Goal: Task Accomplishment & Management: Use online tool/utility

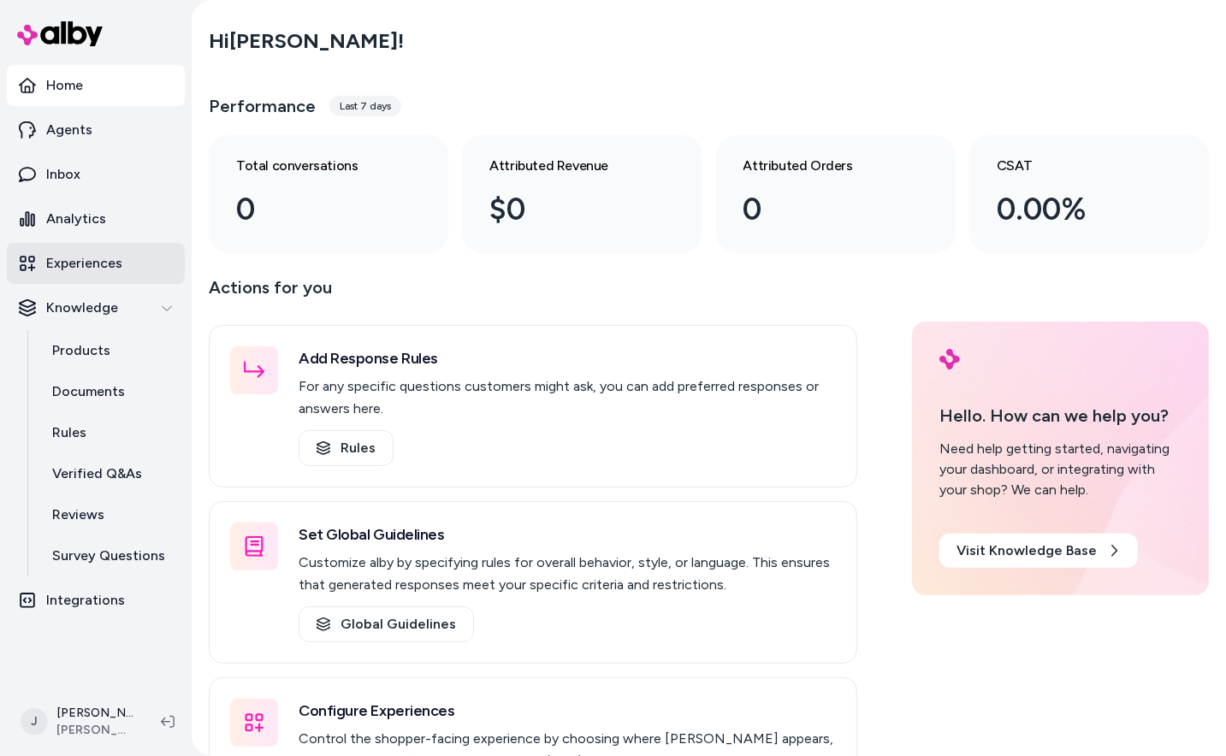
click at [82, 269] on p "Experiences" at bounding box center [84, 263] width 76 height 21
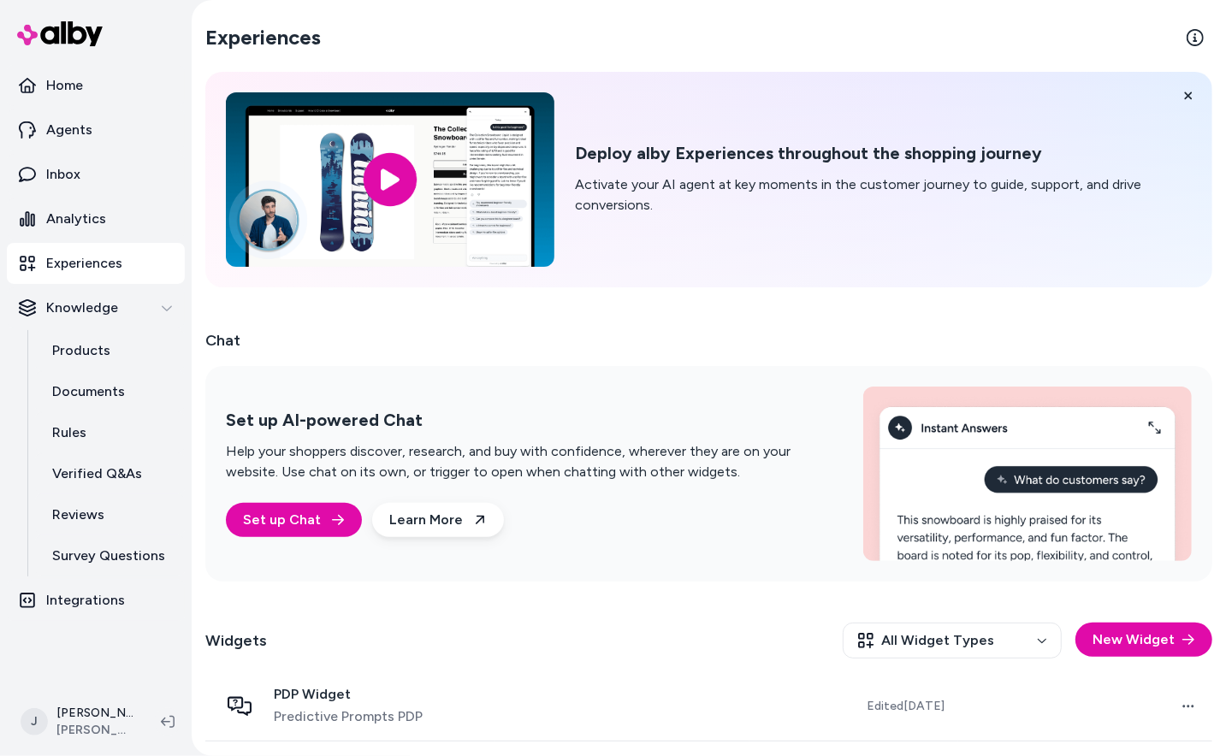
scroll to position [65, 0]
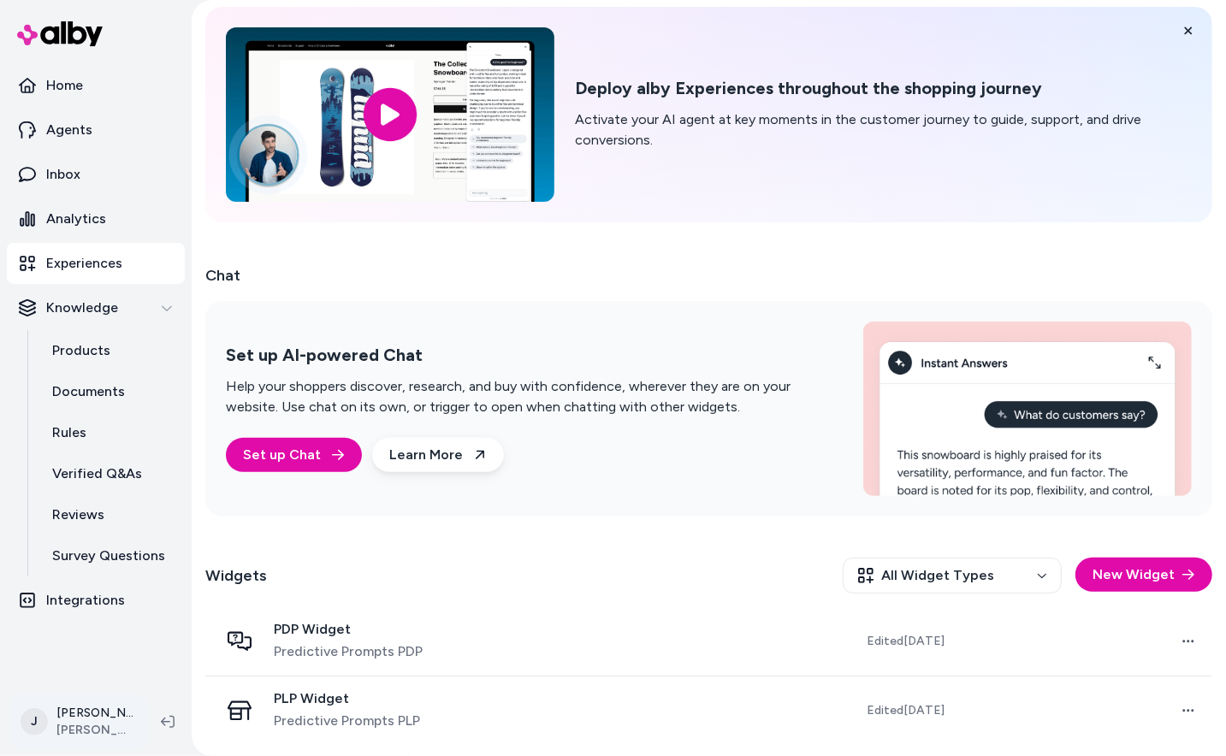
click at [77, 717] on html "Home Agents Inbox Analytics Experiences Knowledge Products Documents Rules Veri…" at bounding box center [613, 378] width 1226 height 756
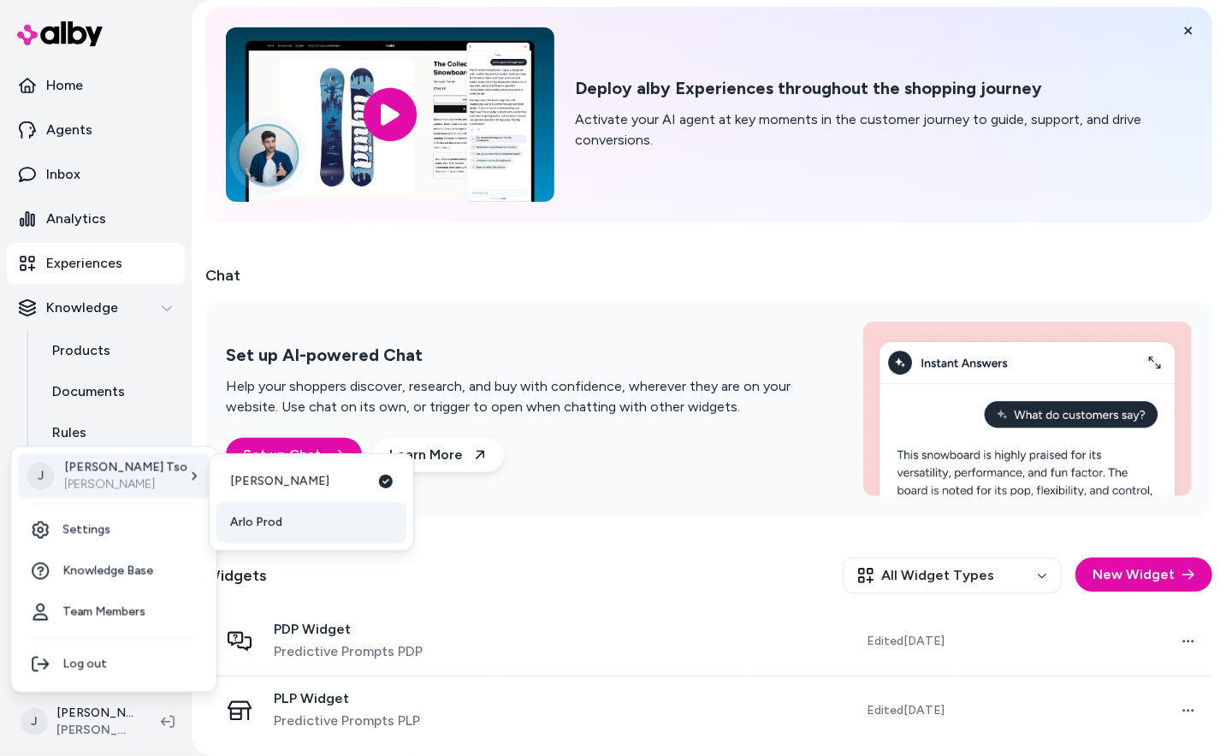
click at [279, 512] on link "Arlo Prod" at bounding box center [311, 522] width 190 height 41
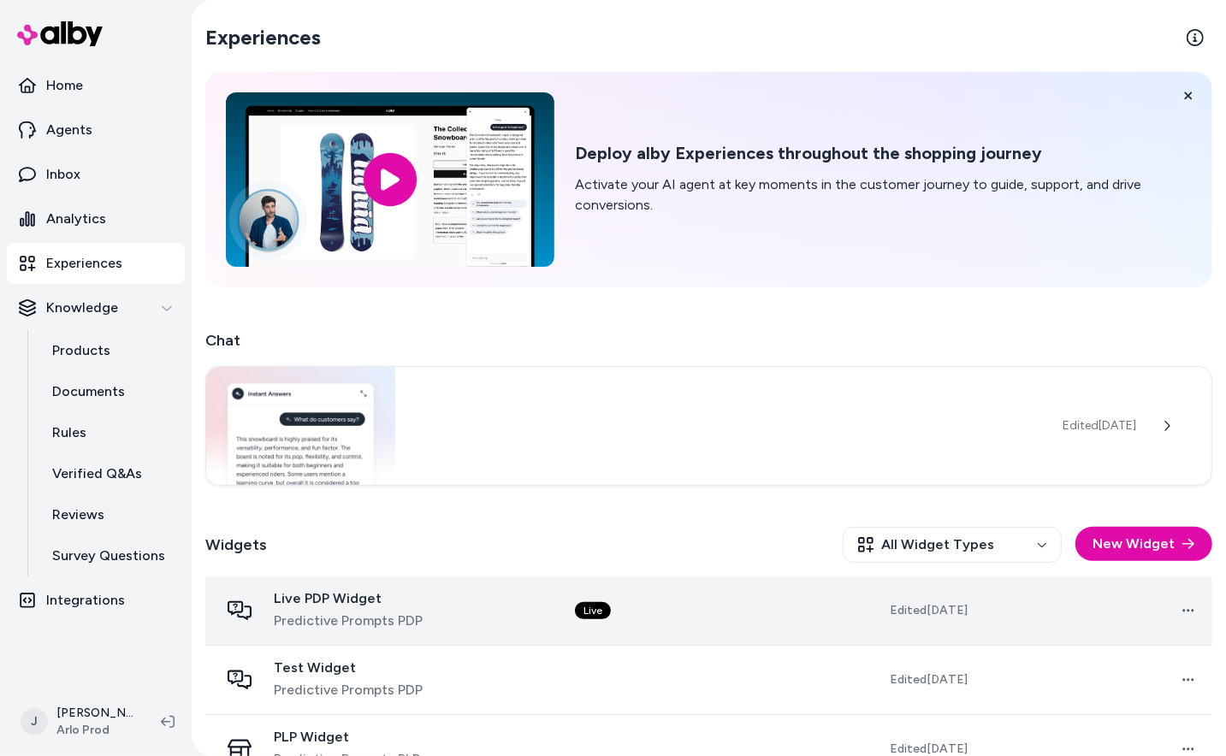
click at [440, 583] on td "Live PDP Widget Predictive Prompts PDP" at bounding box center [383, 611] width 356 height 69
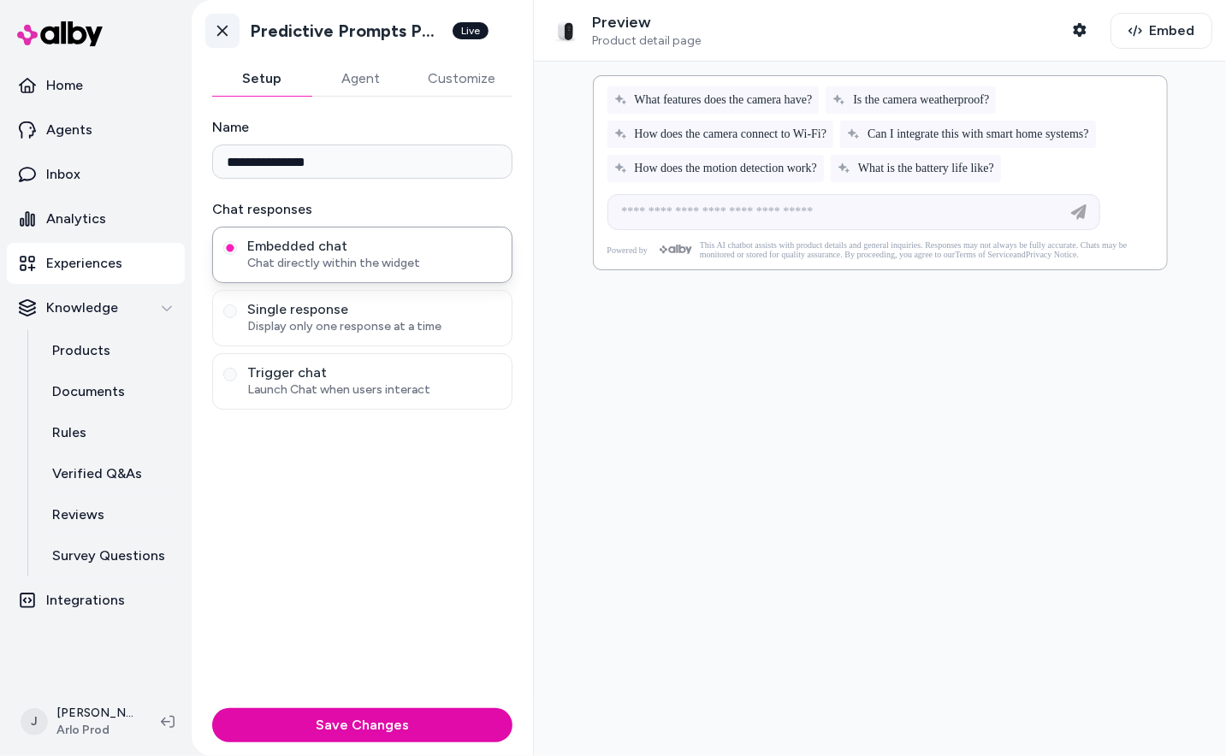
click at [217, 41] on link "Go back" at bounding box center [222, 31] width 34 height 34
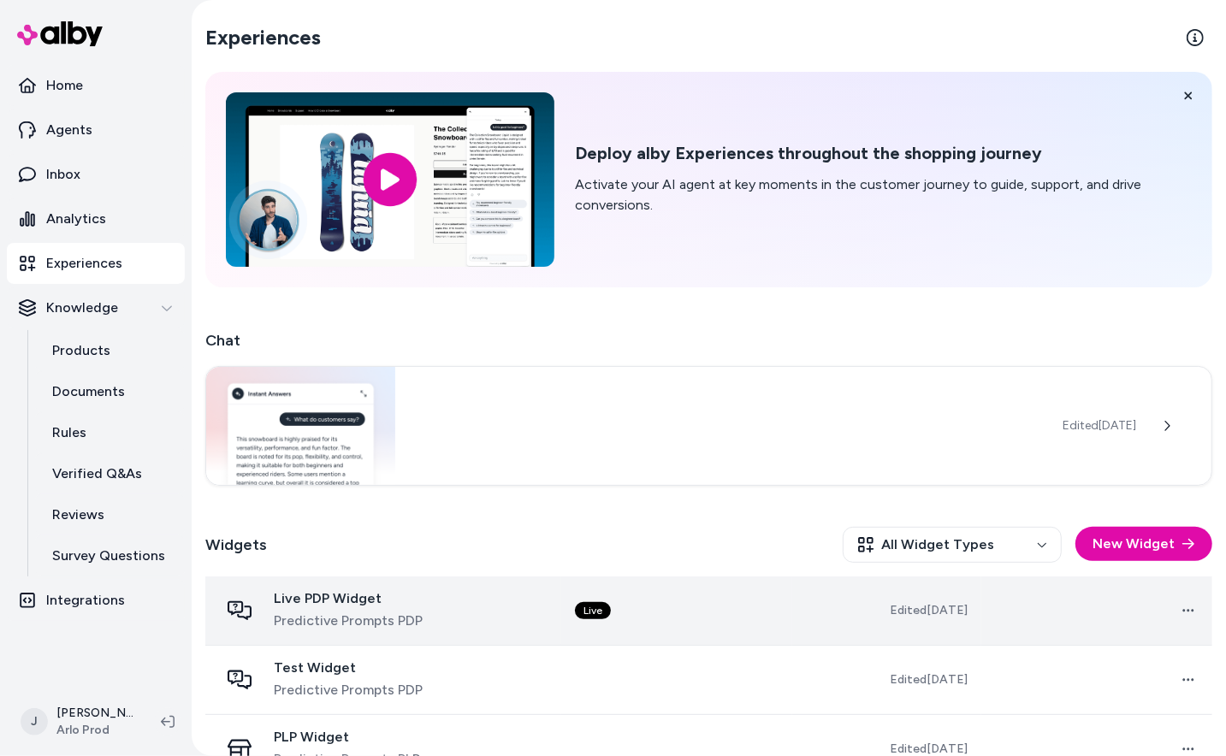
scroll to position [108, 0]
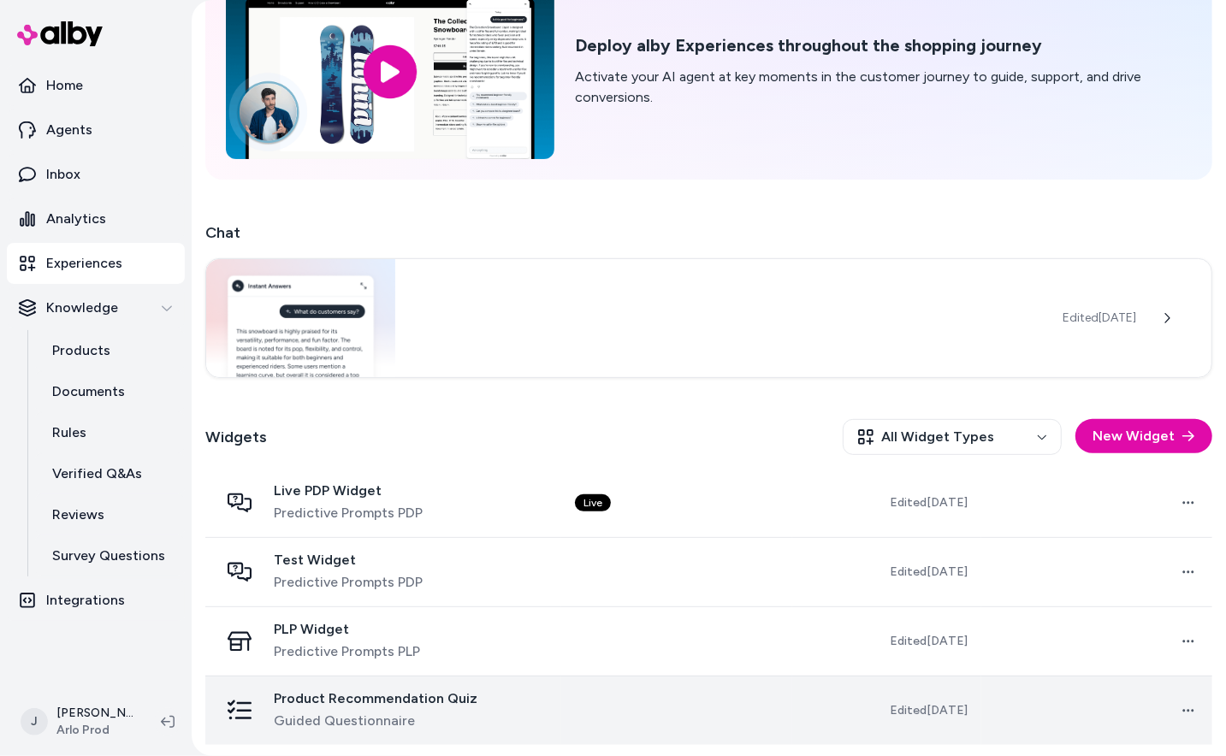
click at [571, 714] on td at bounding box center [676, 710] width 231 height 69
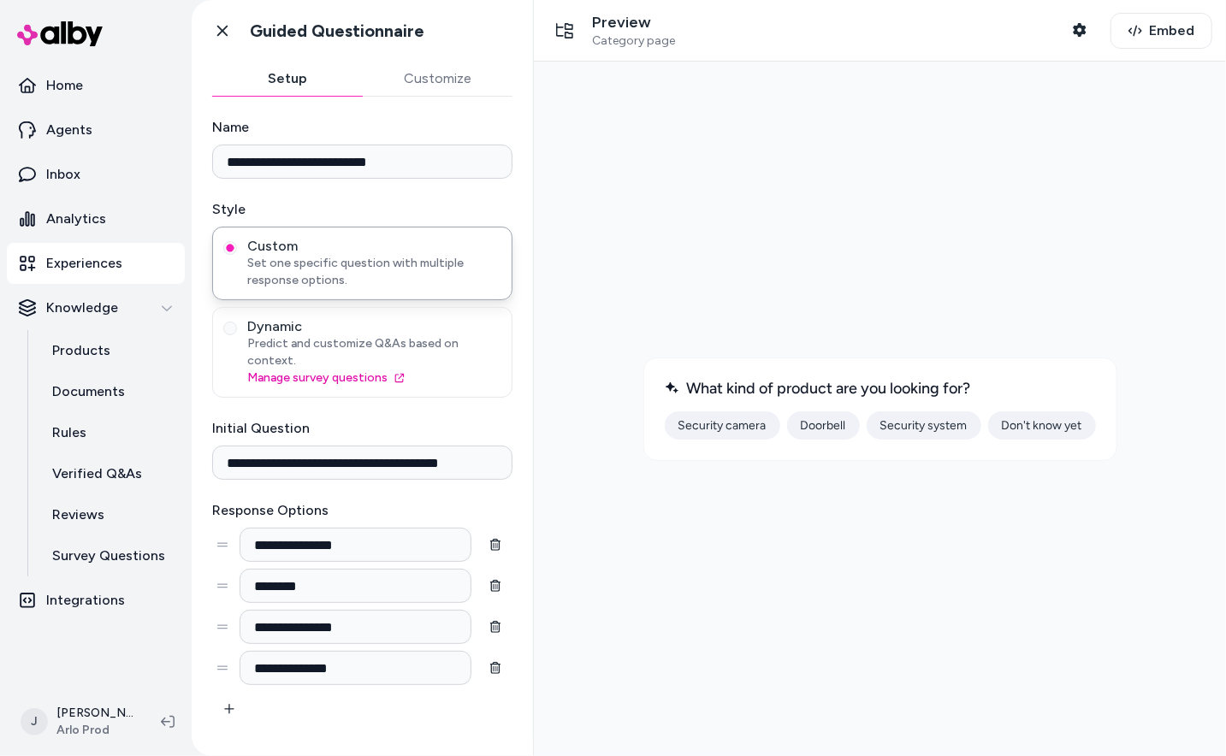
click at [814, 430] on button "Doorbell" at bounding box center [822, 425] width 73 height 28
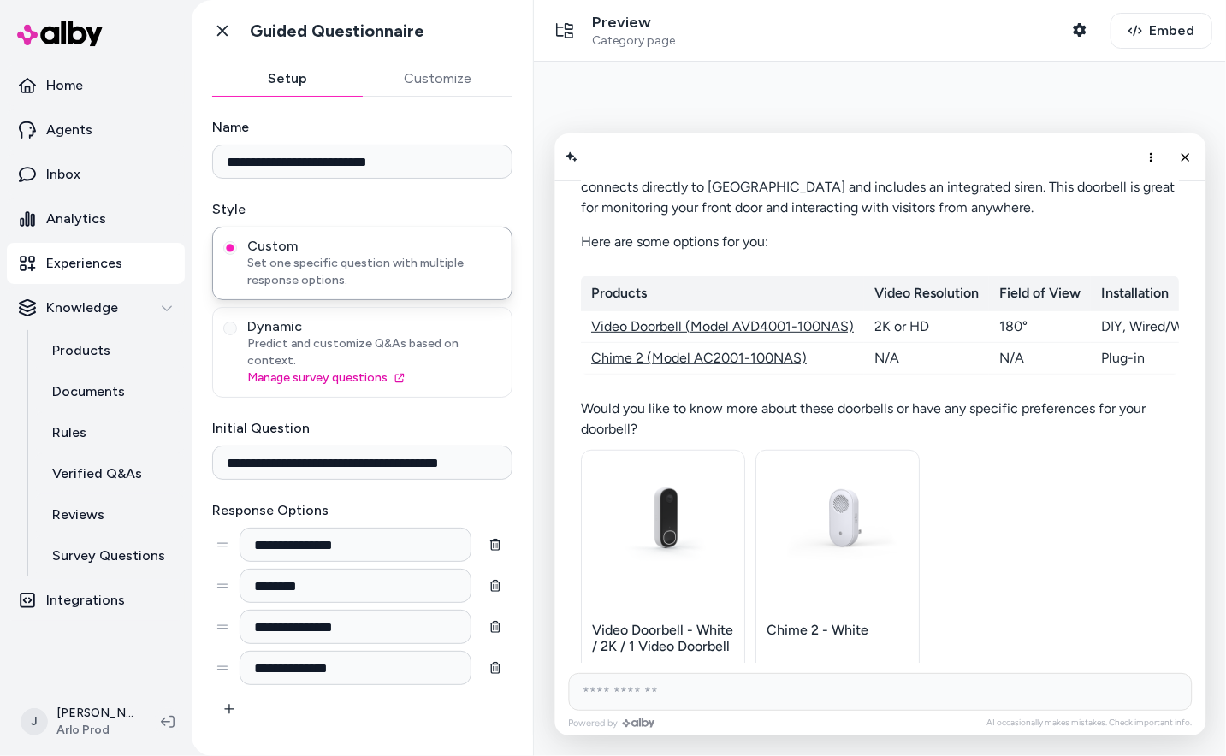
scroll to position [7937, 0]
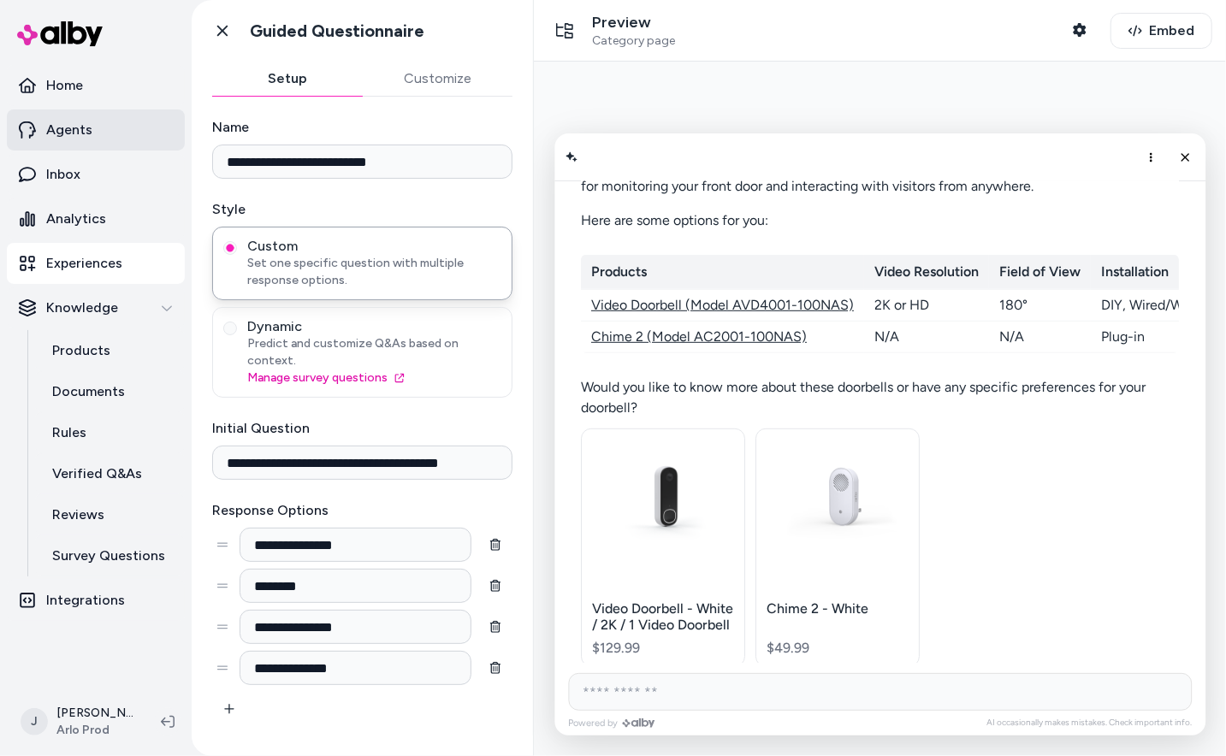
click at [63, 110] on link "Agents" at bounding box center [96, 129] width 178 height 41
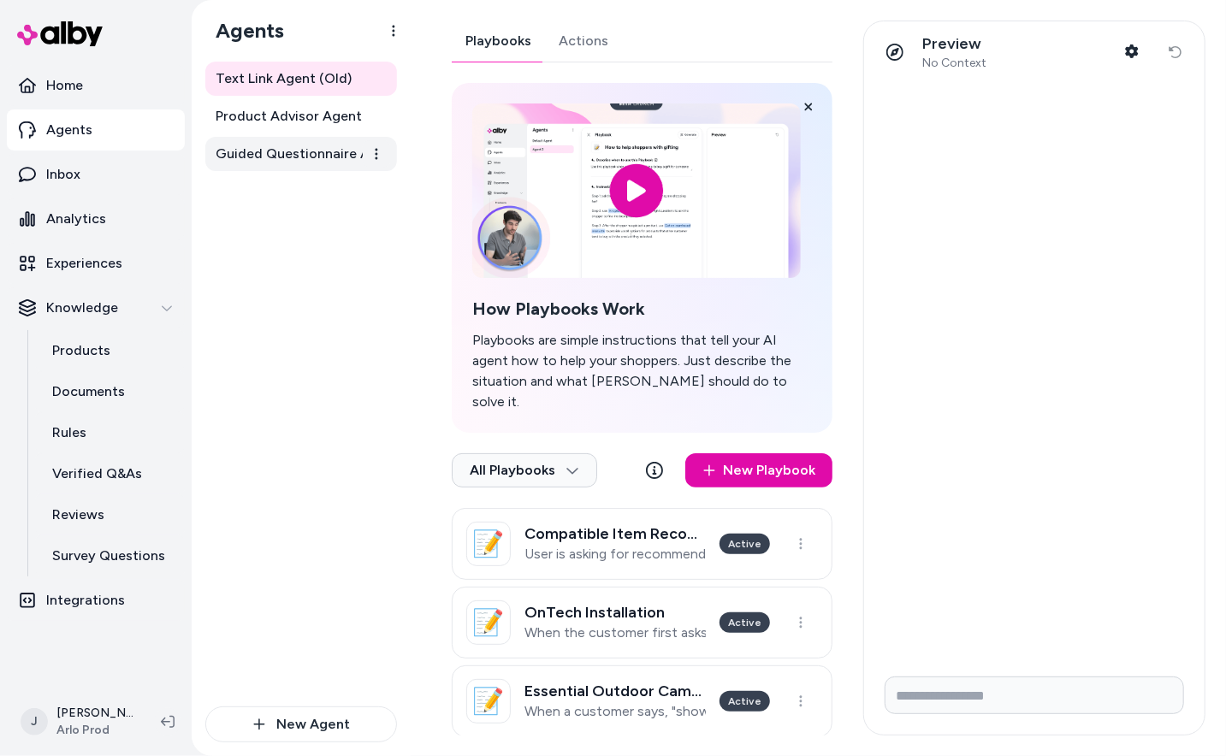
click at [316, 162] on span "Guided Questionnaire Agent" at bounding box center [303, 154] width 175 height 21
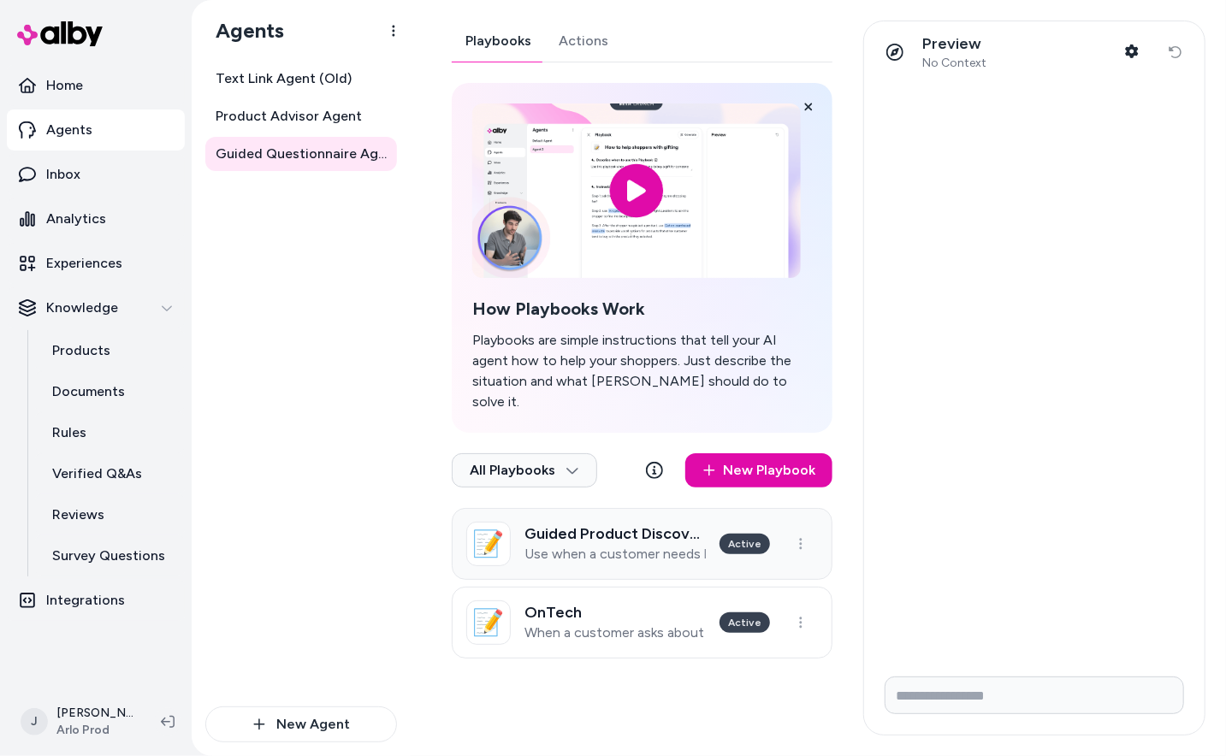
click at [598, 546] on p "Use when a customer needs help choosing a product and would benefit from a guid…" at bounding box center [614, 554] width 181 height 17
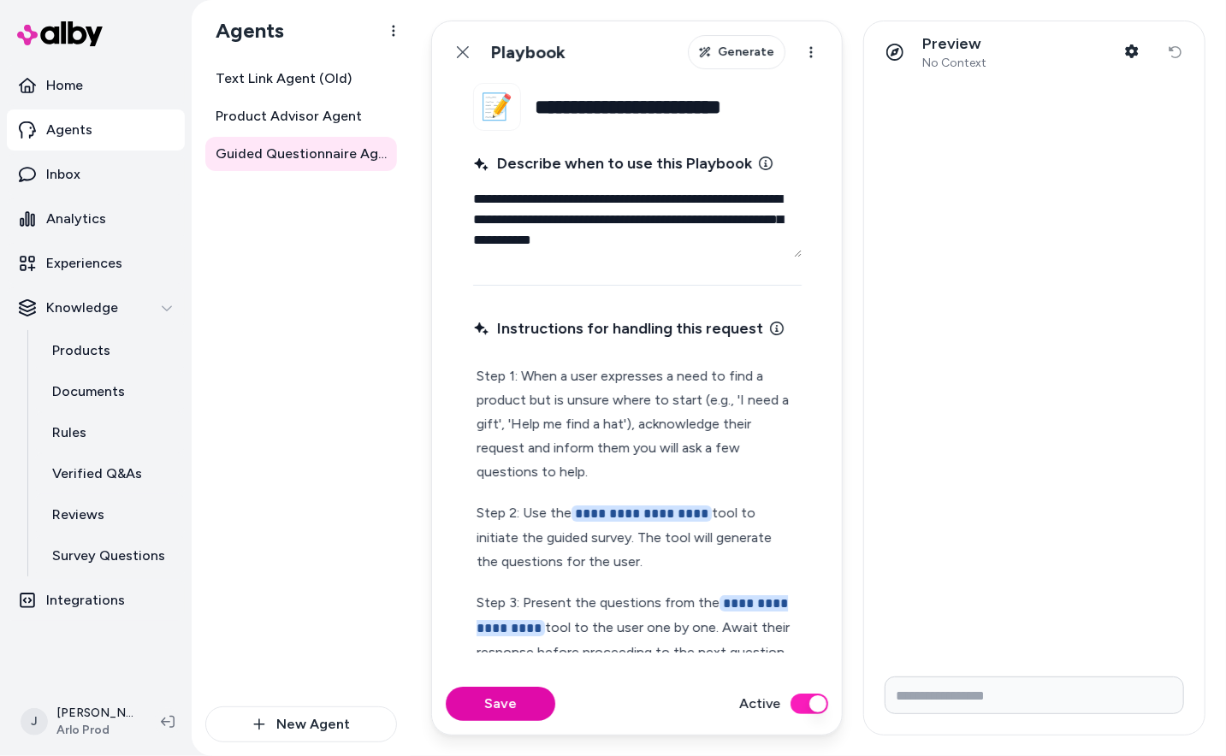
click at [630, 473] on p "Step 1: When a user expresses a need to find a product but is unsure where to s…" at bounding box center [637, 424] width 322 height 120
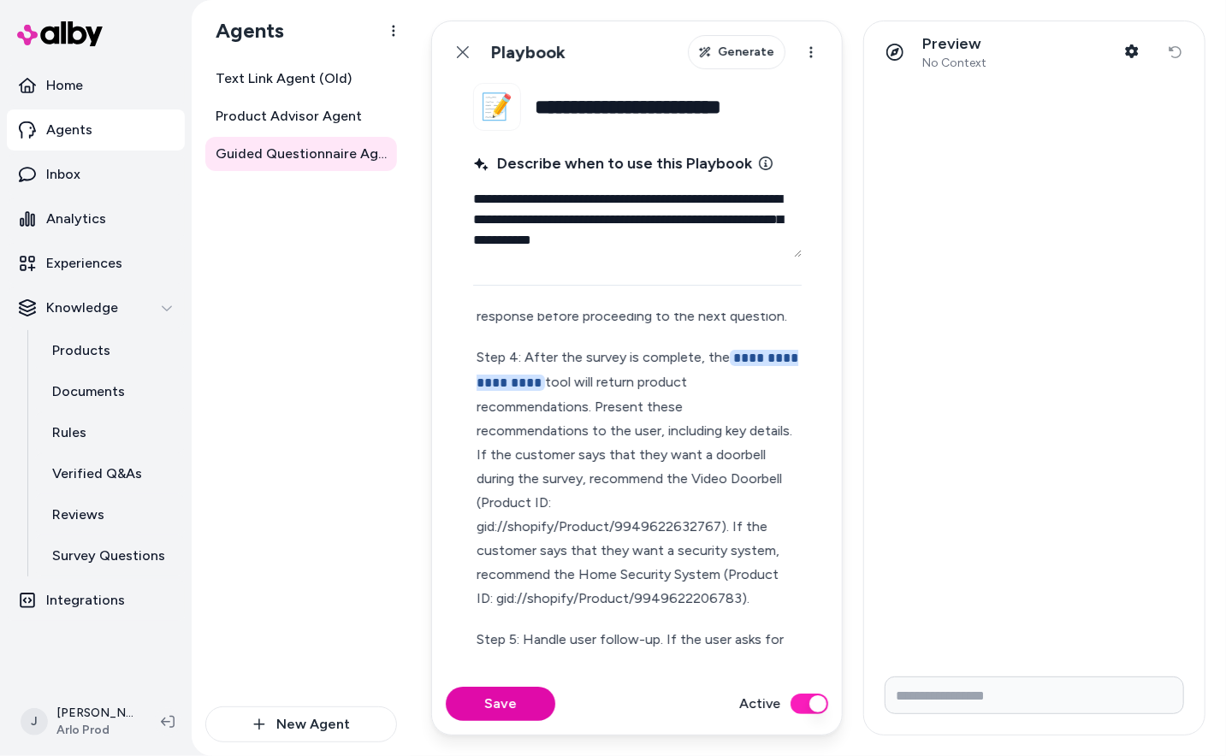
scroll to position [333, 0]
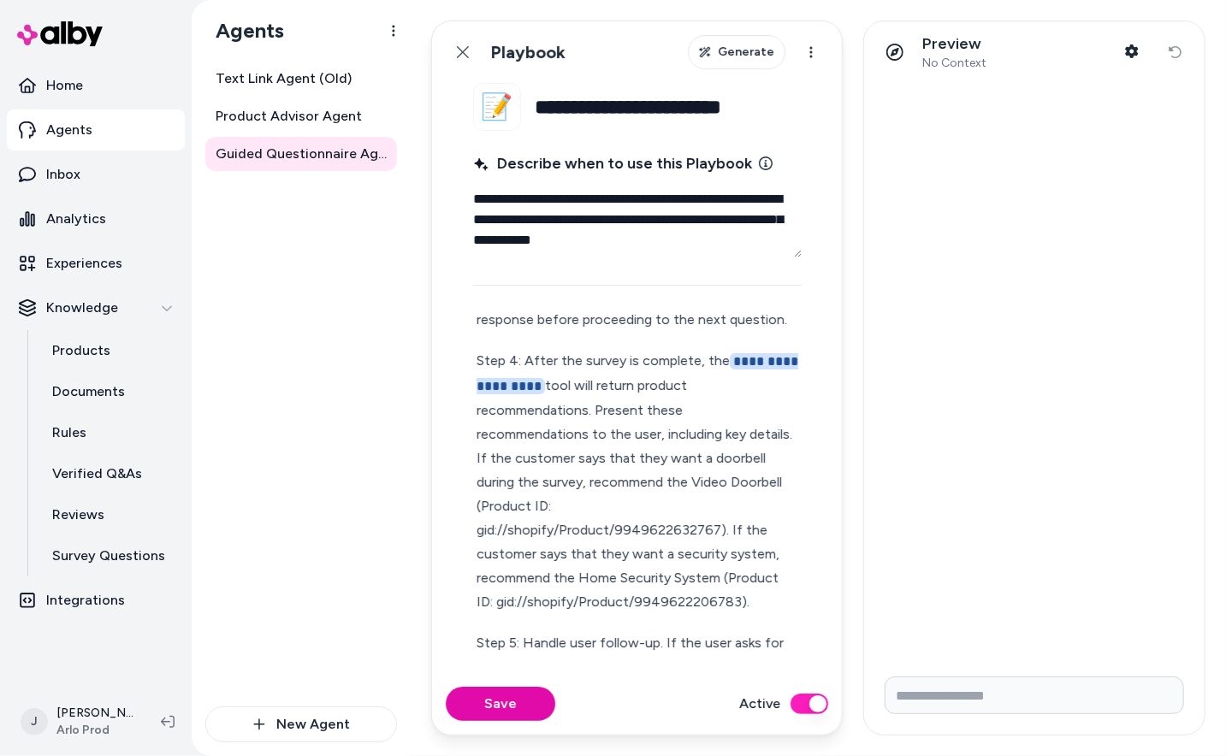
drag, startPoint x: 678, startPoint y: 428, endPoint x: 762, endPoint y: 574, distance: 168.6
click at [762, 574] on p "**********" at bounding box center [637, 481] width 322 height 265
copy p "If the customer says that they want a doorbell during the survey, recommend the…"
type textarea "*"
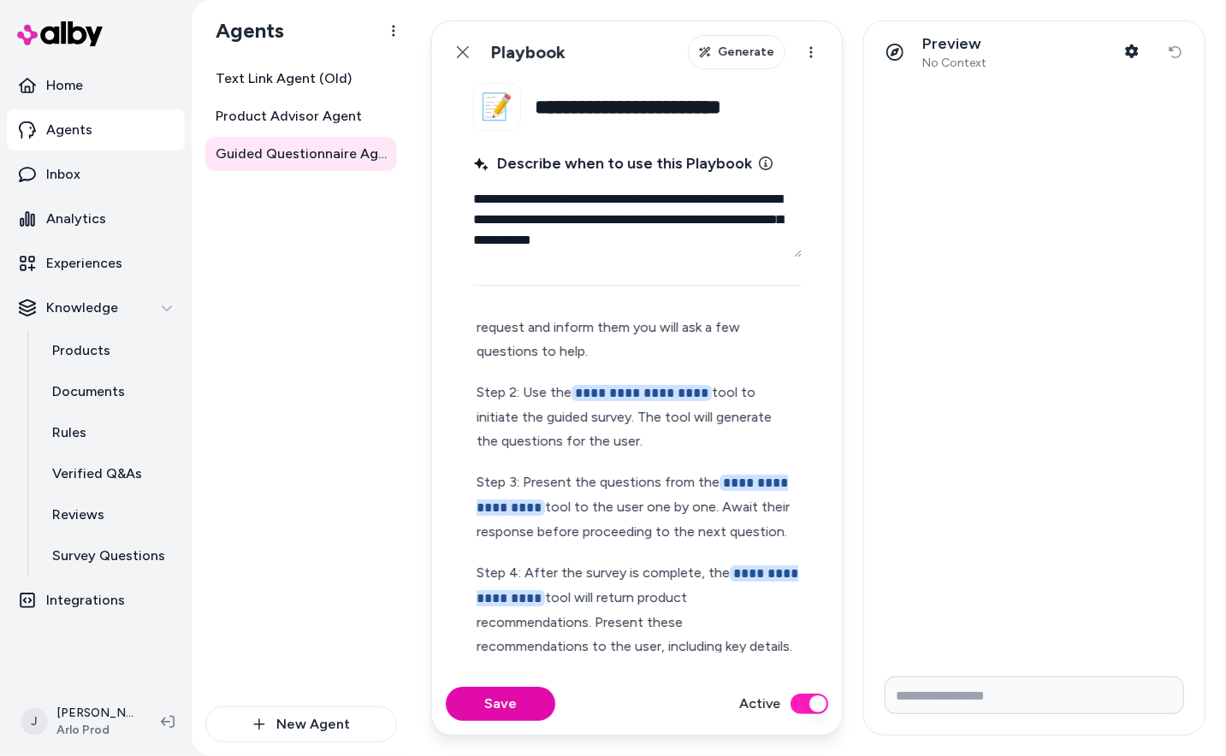
scroll to position [0, 0]
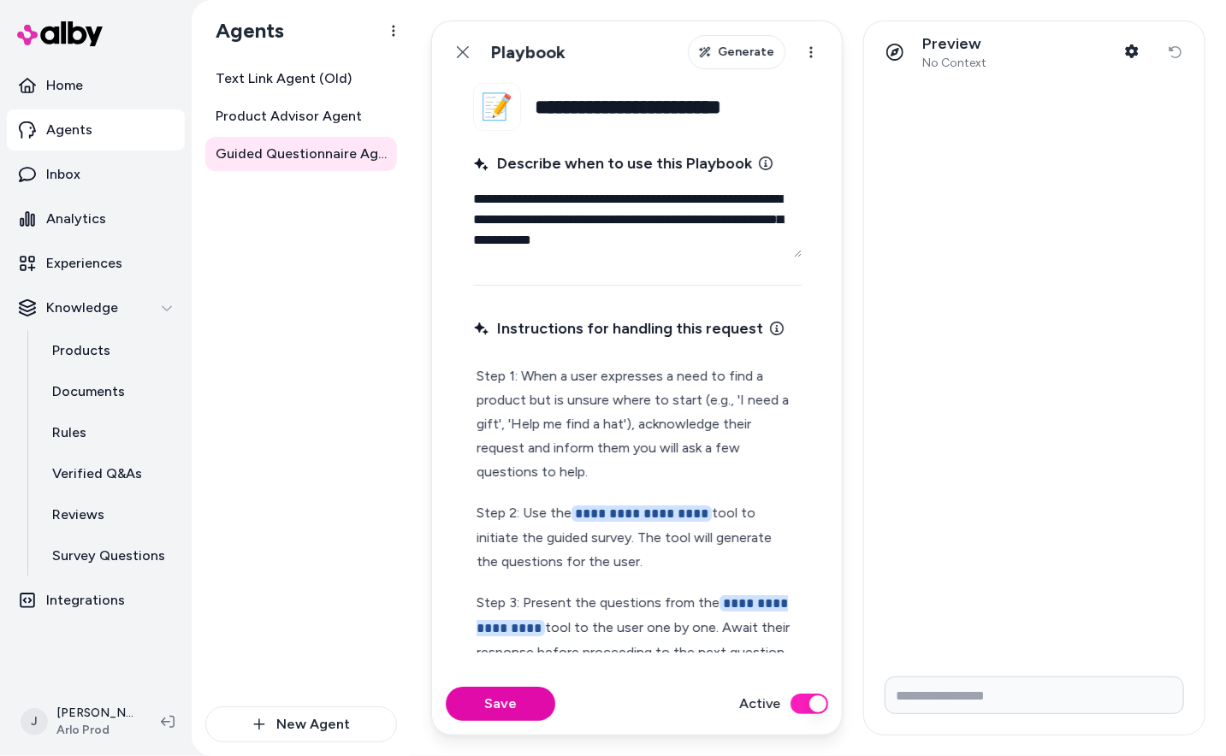
click at [635, 468] on p "Step 1: When a user expresses a need to find a product but is unsure where to s…" at bounding box center [637, 424] width 322 height 120
click at [680, 554] on p "**********" at bounding box center [637, 537] width 322 height 73
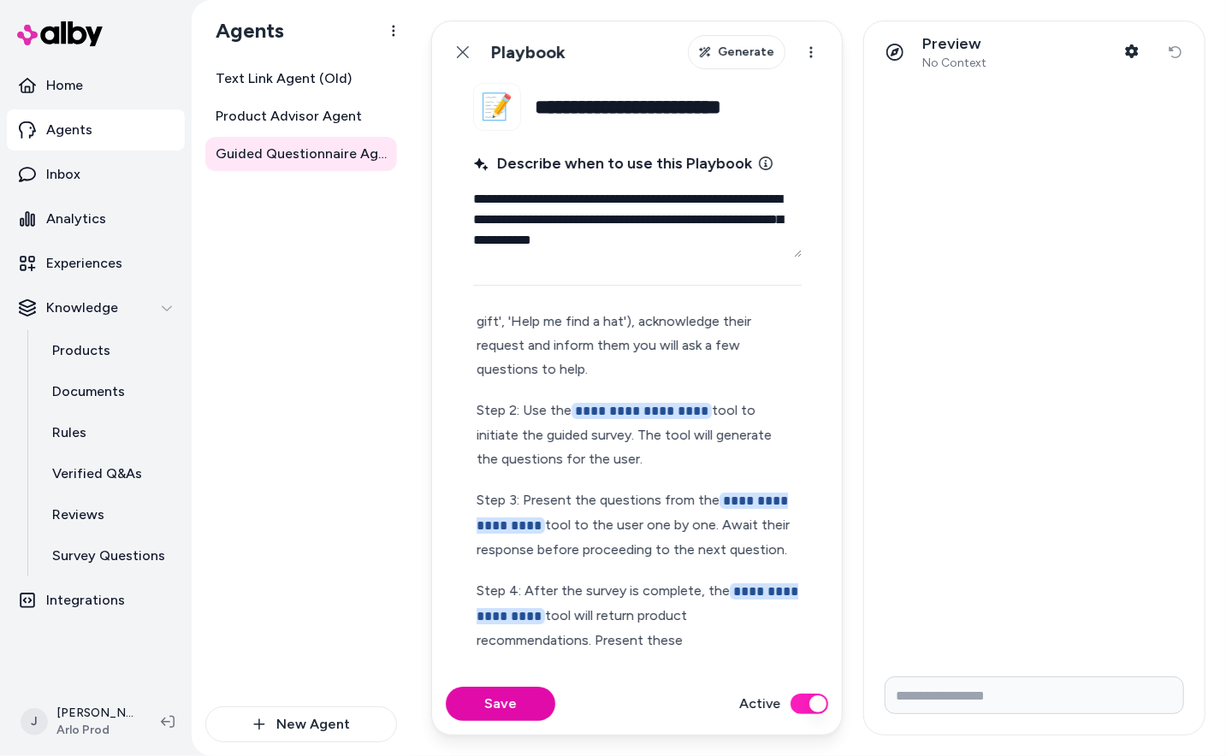
scroll to position [112, 0]
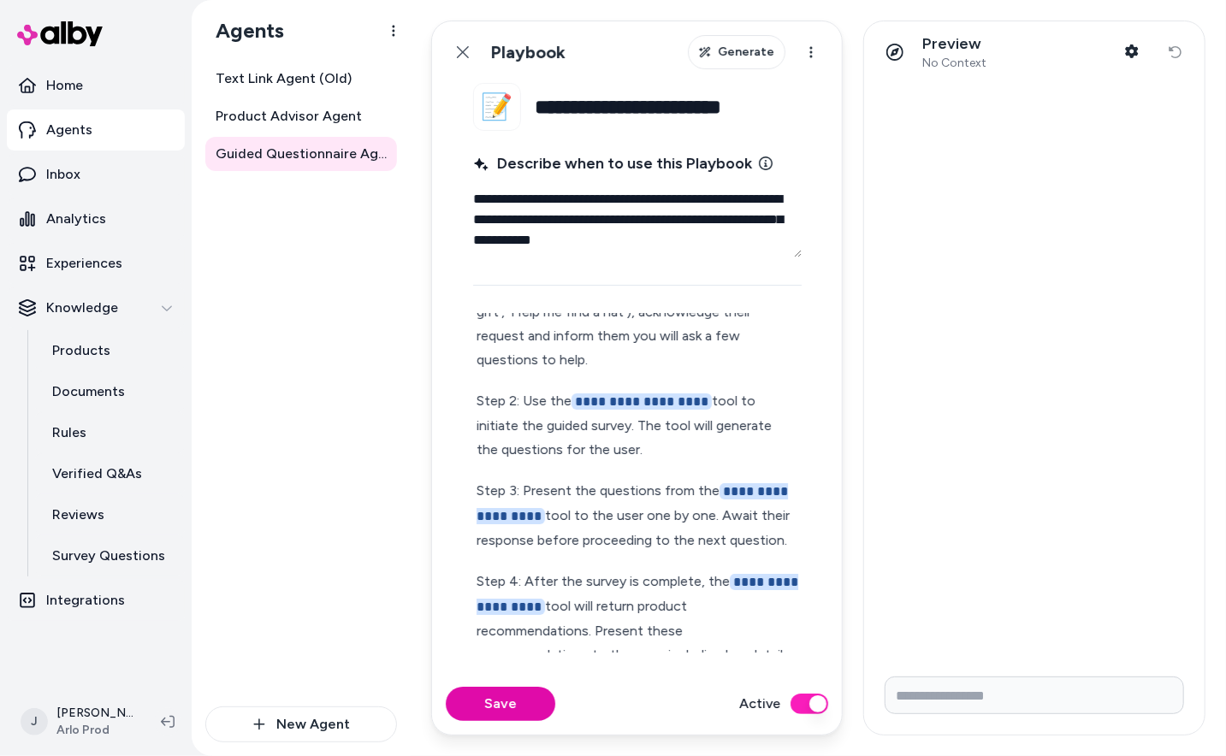
click at [796, 536] on p "**********" at bounding box center [637, 516] width 322 height 74
click at [656, 447] on p "**********" at bounding box center [637, 425] width 322 height 73
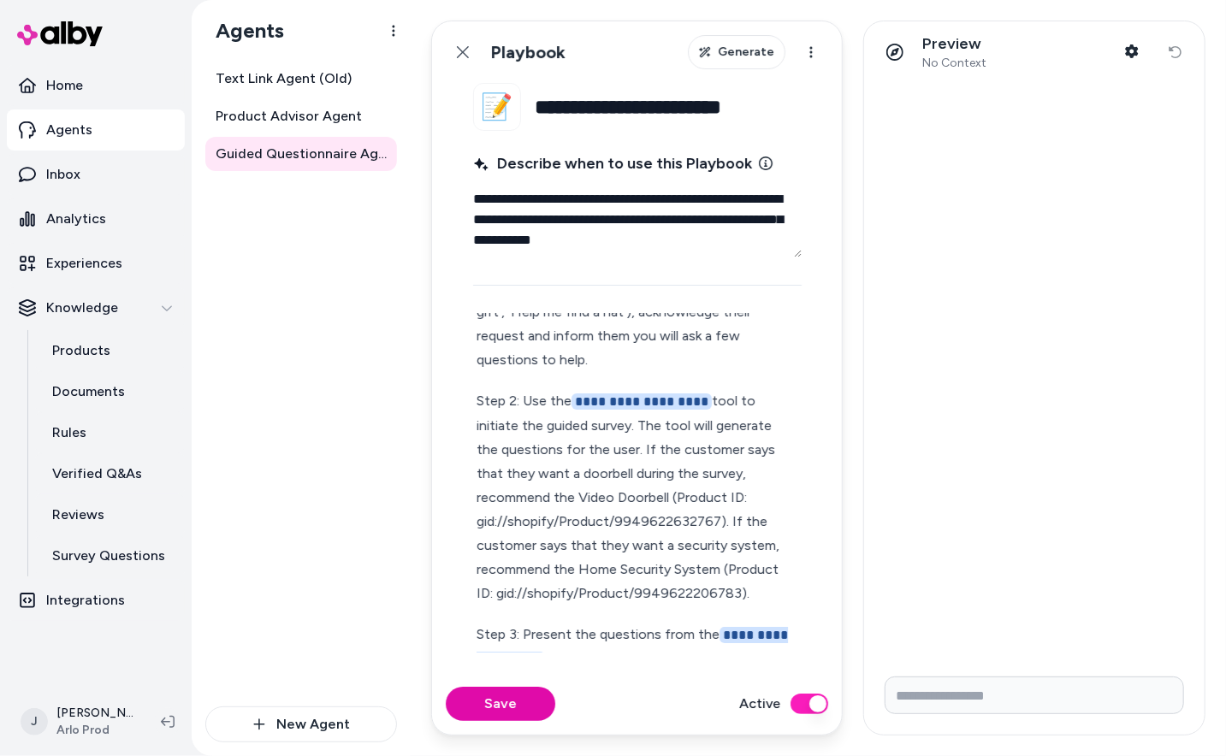
click at [717, 477] on p "**********" at bounding box center [637, 497] width 322 height 216
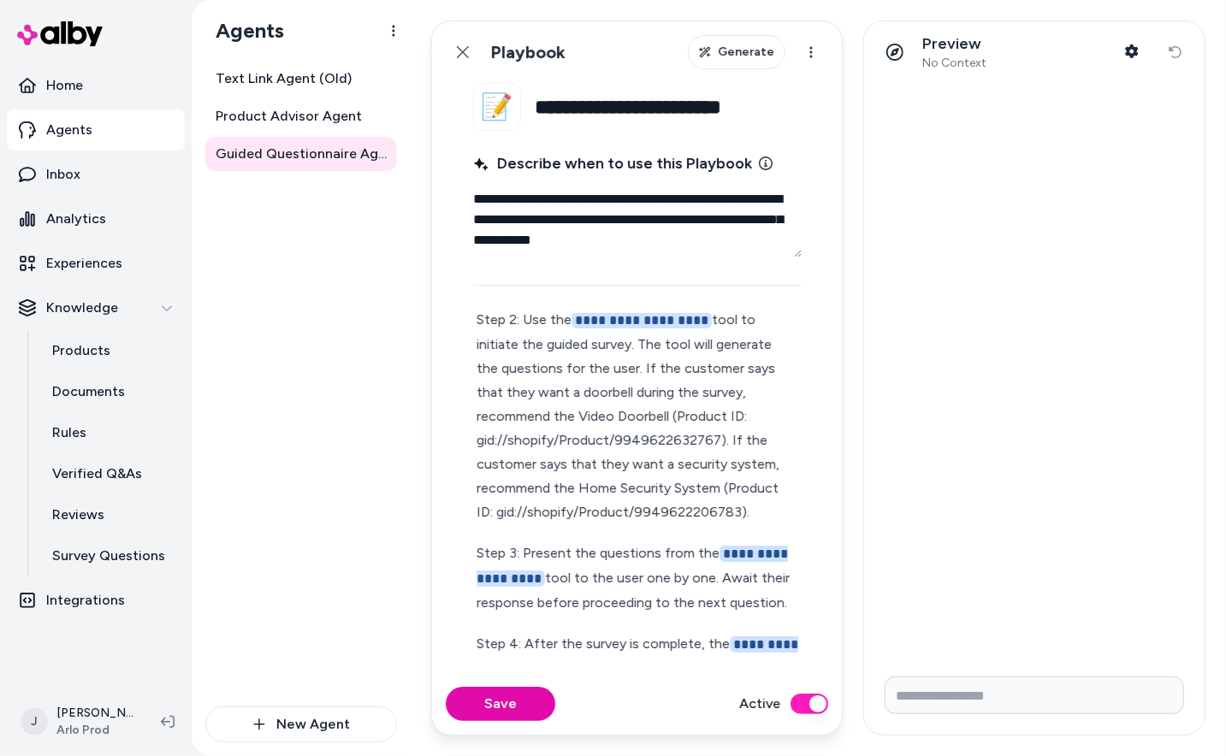
scroll to position [192, 0]
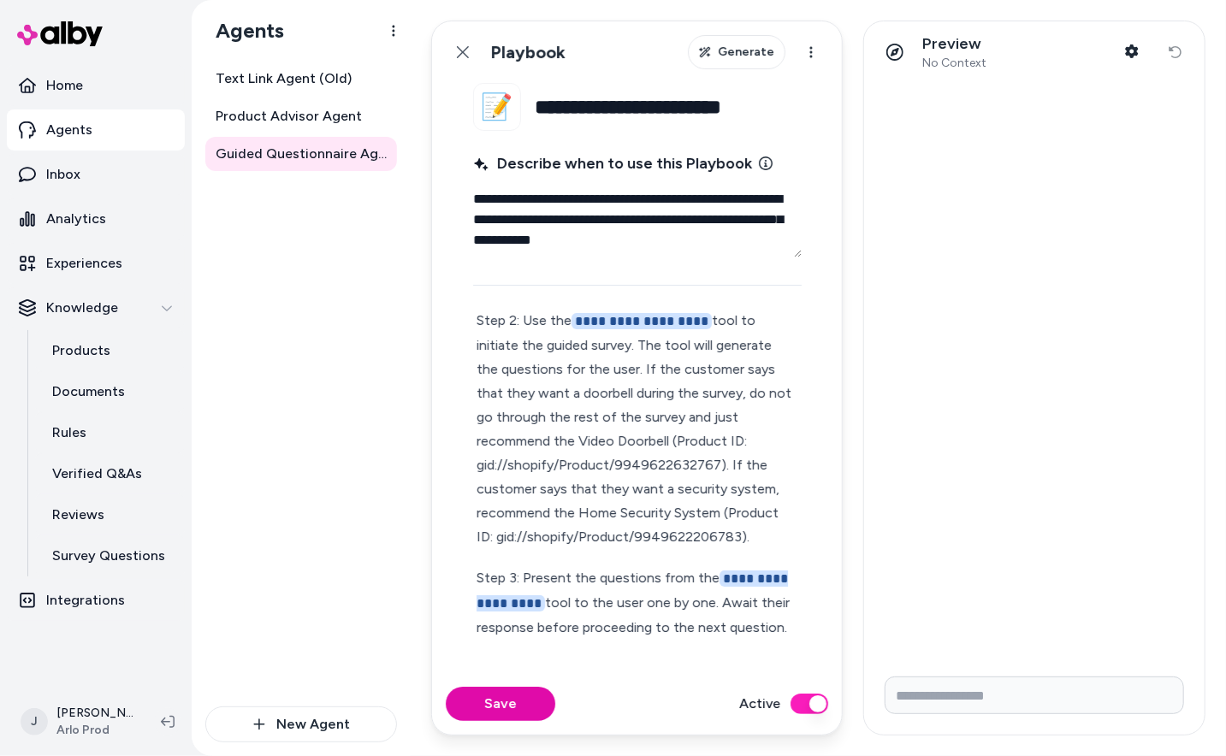
click at [782, 486] on p "**********" at bounding box center [637, 429] width 322 height 240
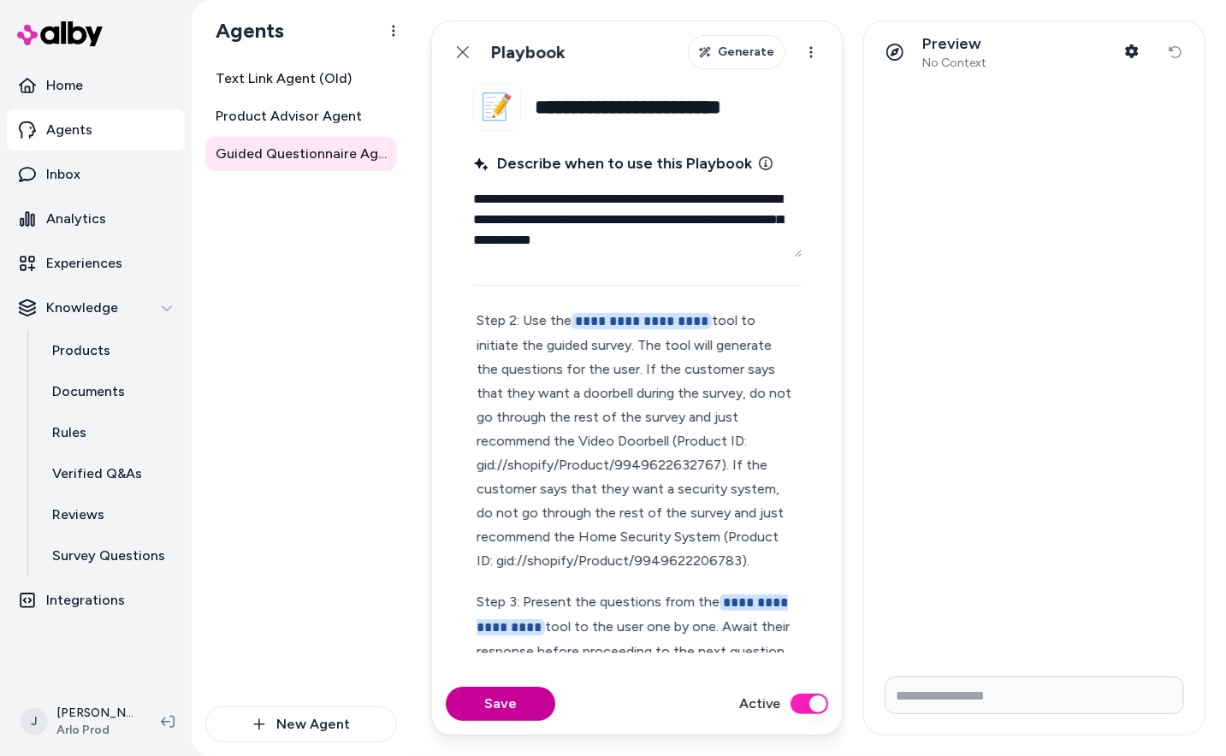
click at [518, 713] on button "Save" at bounding box center [500, 704] width 109 height 34
drag, startPoint x: 713, startPoint y: 369, endPoint x: 771, endPoint y: 366, distance: 57.4
click at [771, 366] on p "**********" at bounding box center [637, 441] width 322 height 264
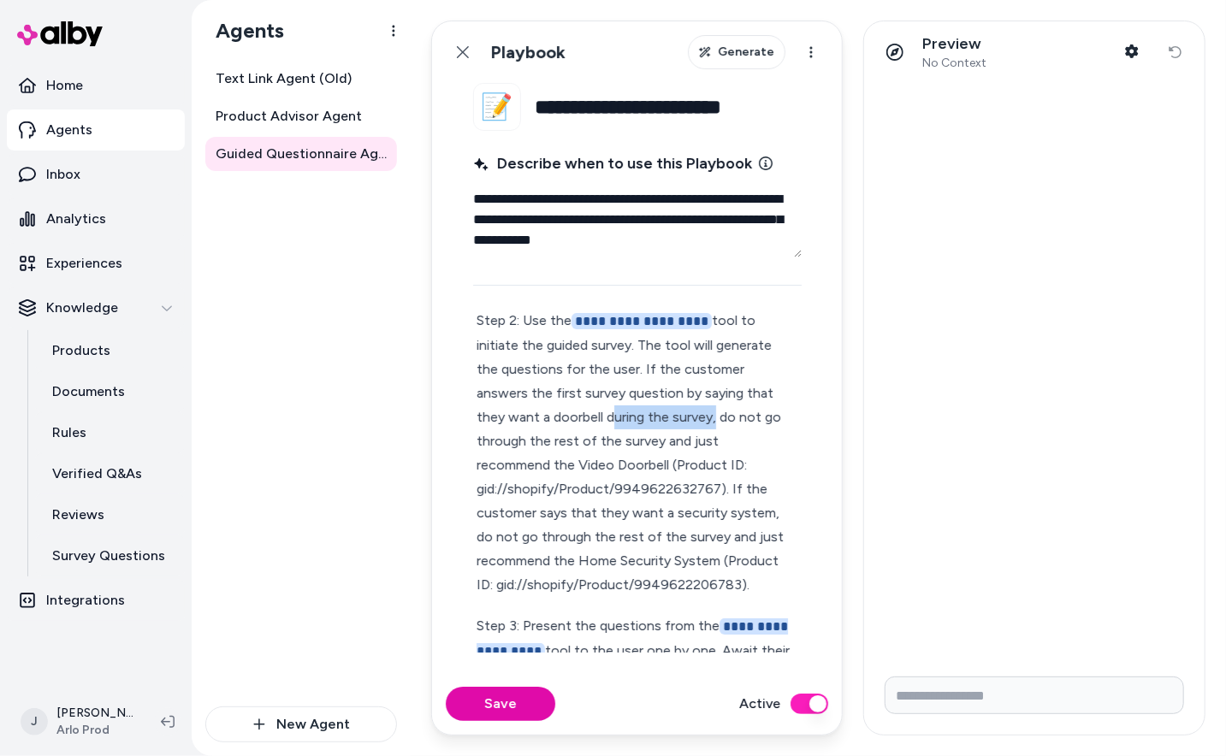
drag, startPoint x: 636, startPoint y: 417, endPoint x: 530, endPoint y: 420, distance: 106.1
click at [530, 420] on p "**********" at bounding box center [637, 453] width 322 height 288
click at [547, 487] on p "**********" at bounding box center [637, 453] width 322 height 288
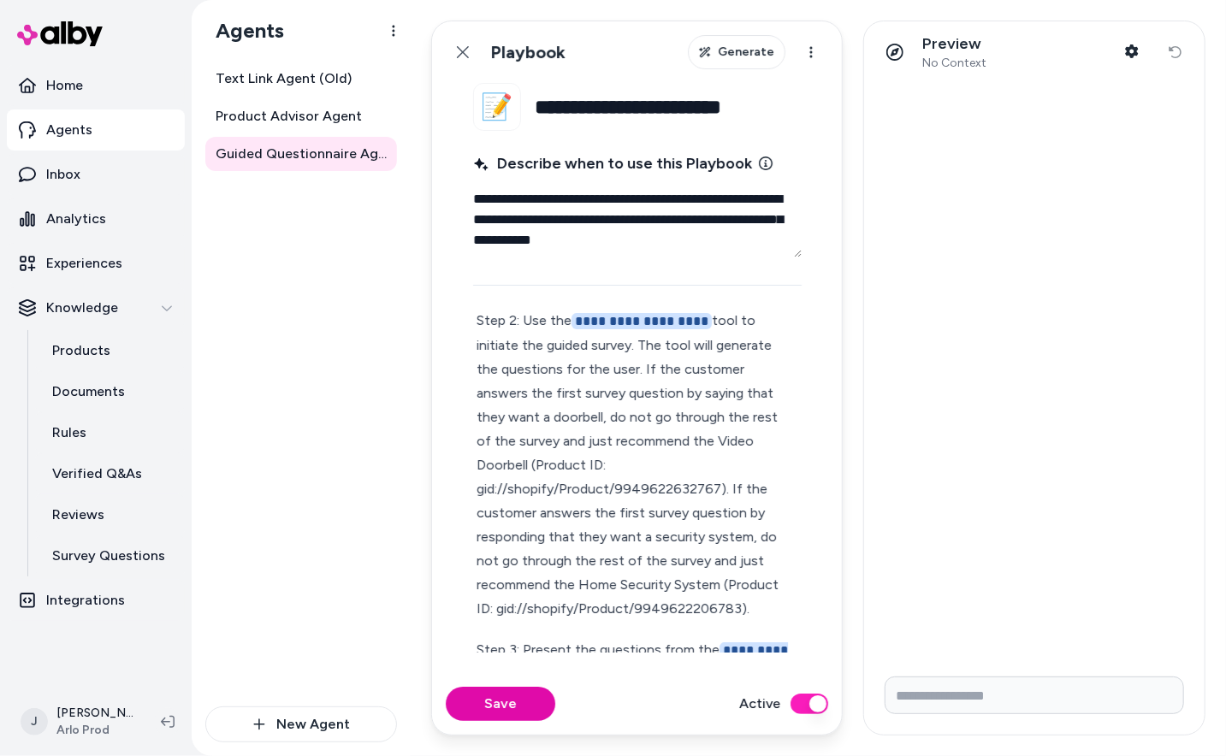
click at [658, 391] on p "**********" at bounding box center [637, 465] width 322 height 312
click at [648, 389] on p "**********" at bounding box center [637, 465] width 322 height 312
click at [507, 711] on button "Save" at bounding box center [500, 704] width 109 height 34
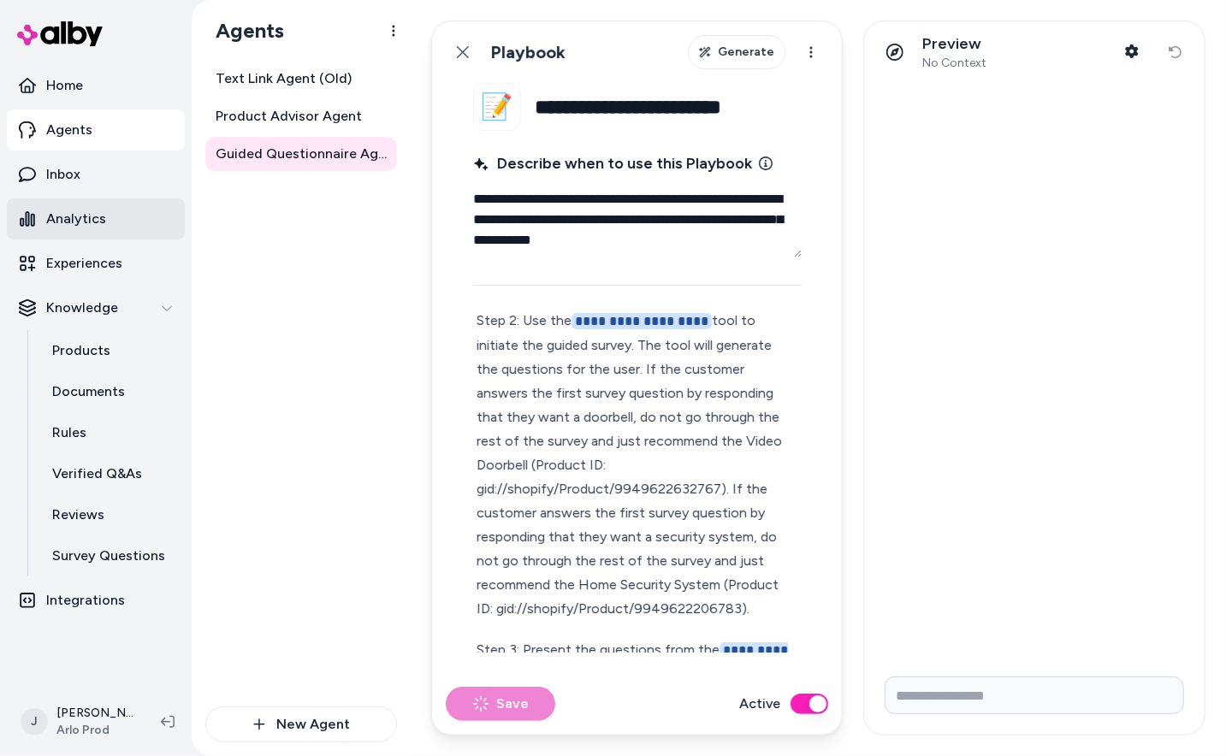
type textarea "*"
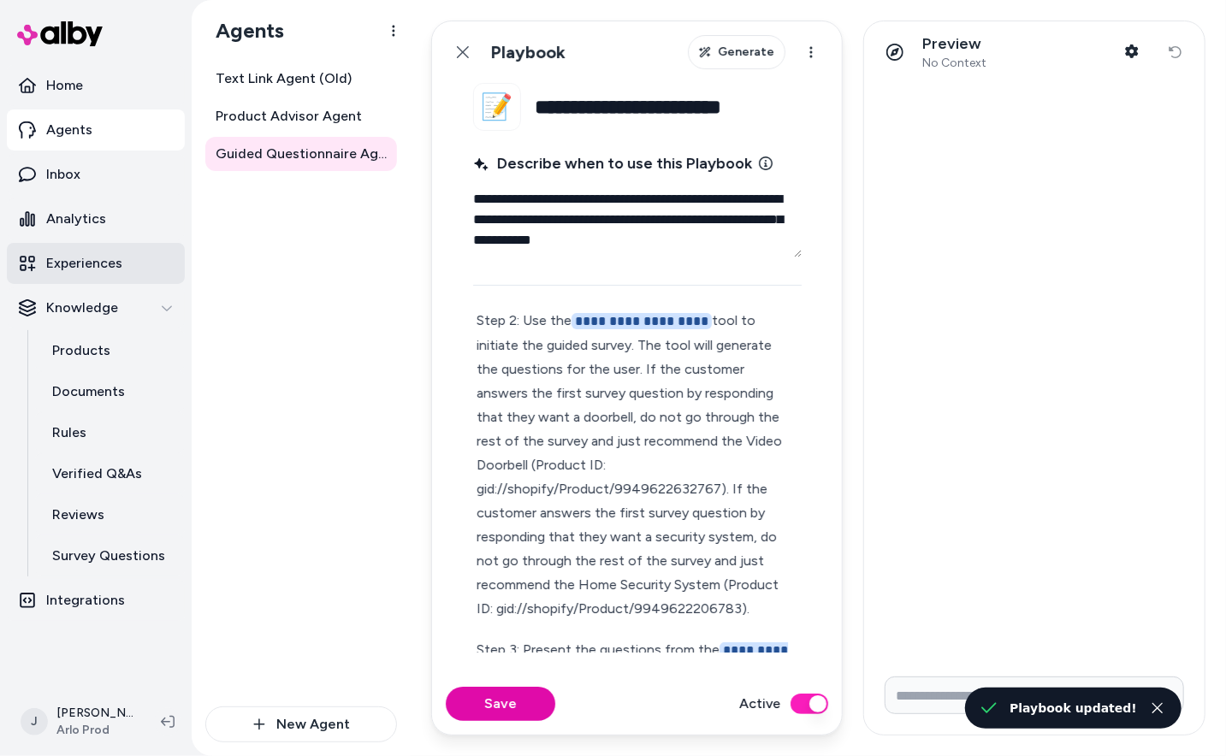
click at [120, 263] on p "Experiences" at bounding box center [84, 263] width 76 height 21
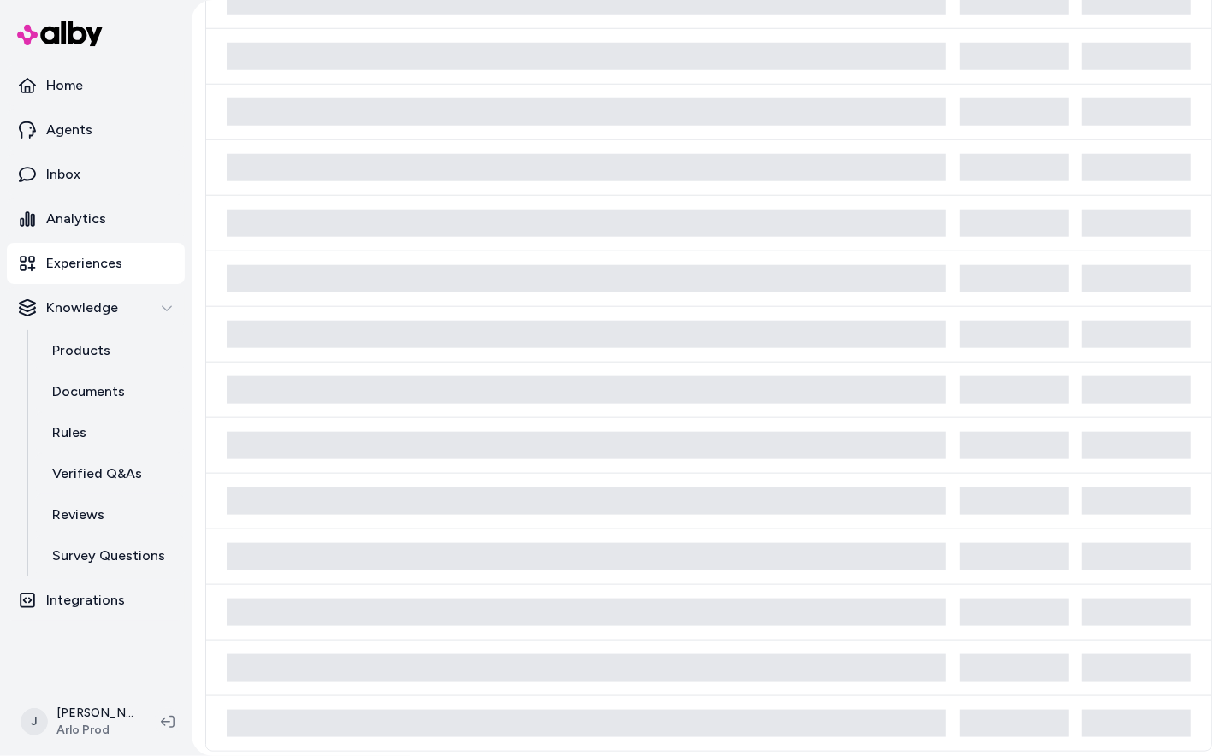
scroll to position [108, 0]
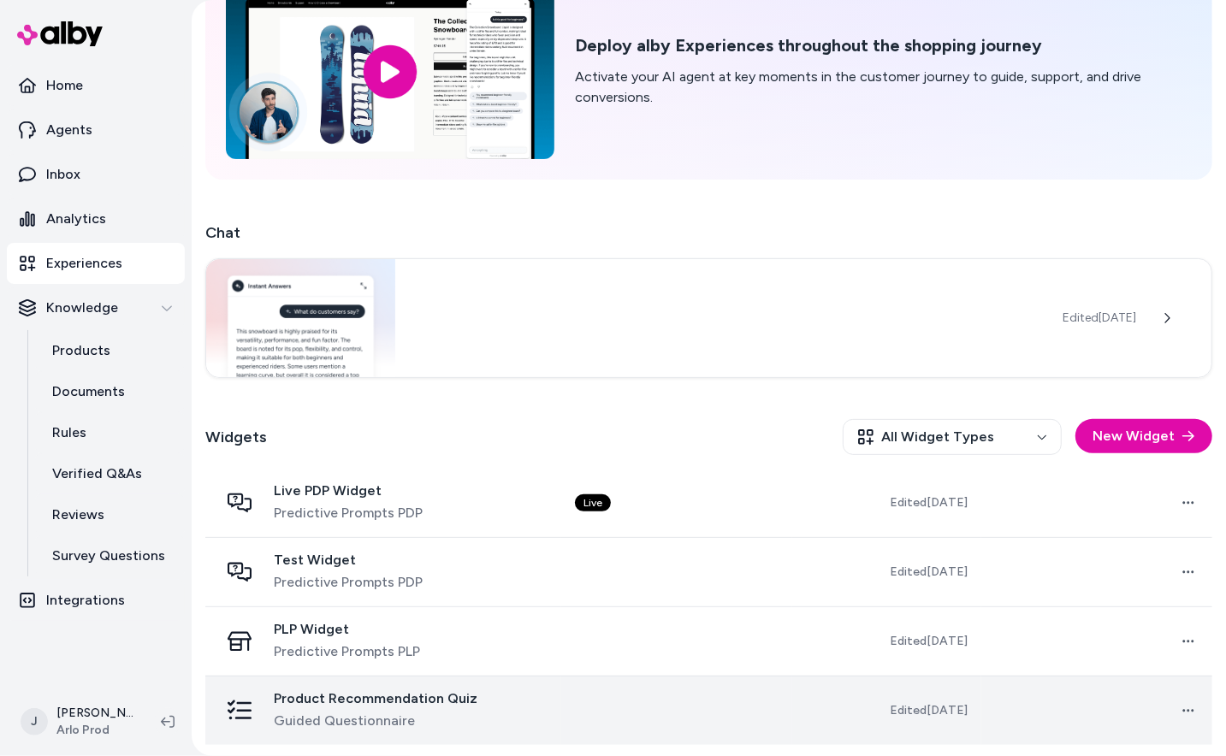
click at [725, 703] on td at bounding box center [676, 710] width 231 height 69
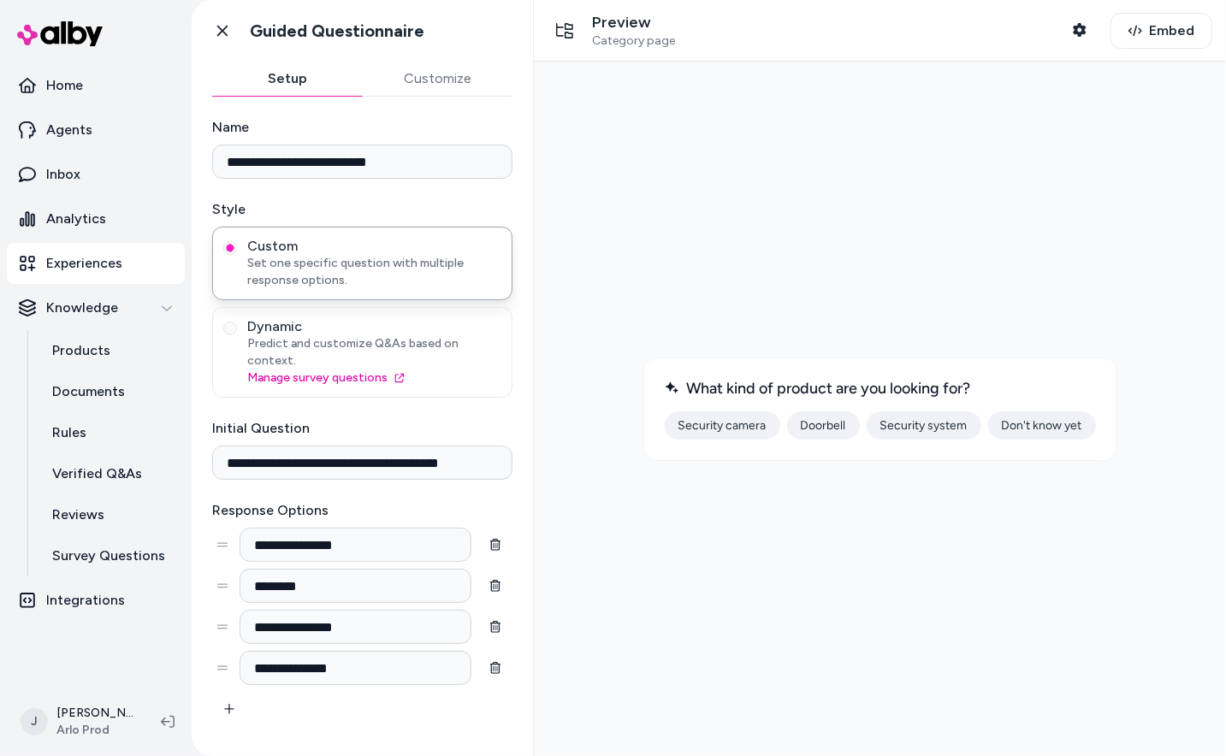
click at [838, 429] on button "Doorbell" at bounding box center [822, 425] width 73 height 28
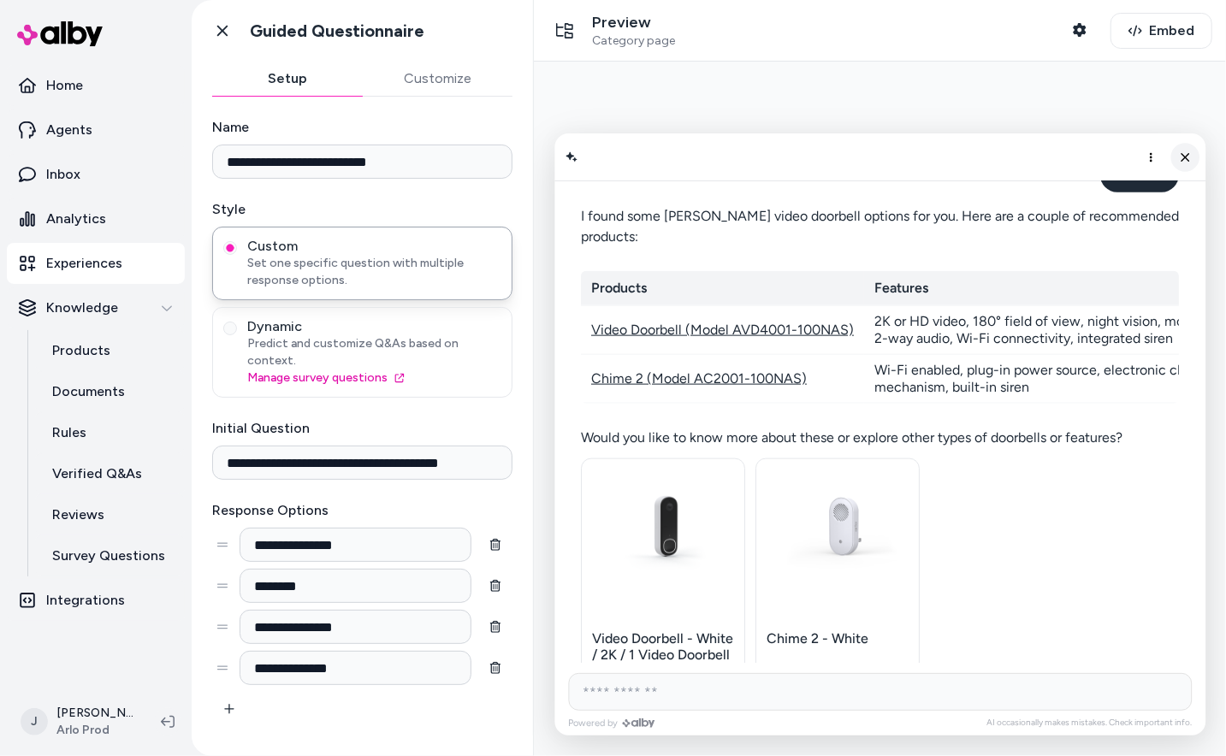
scroll to position [8569, 0]
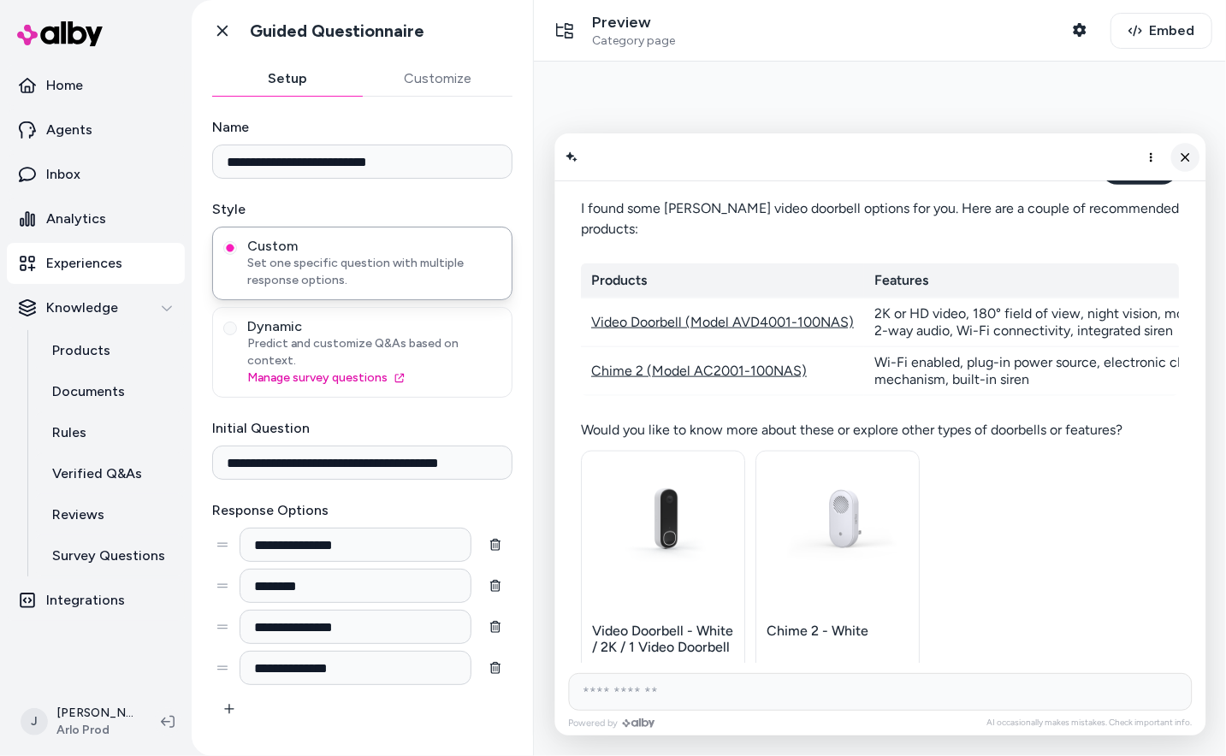
click at [1189, 157] on icon "Close chat" at bounding box center [1184, 156] width 15 height 15
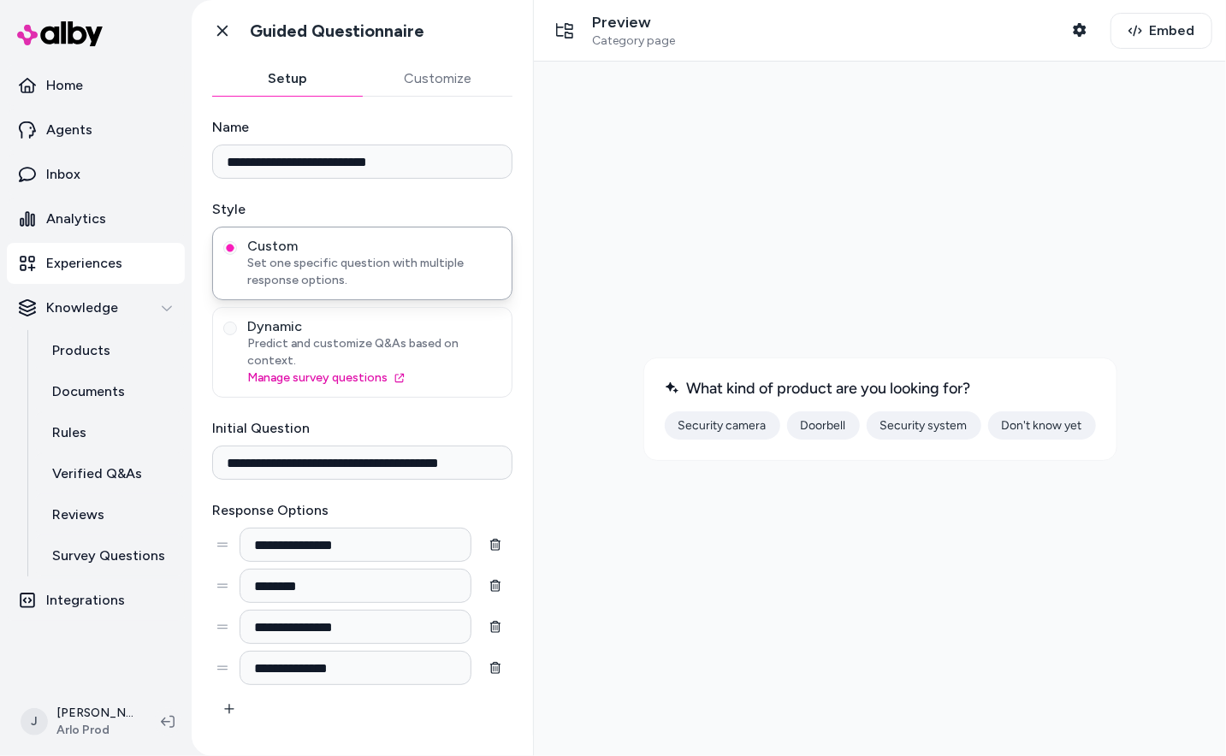
click at [928, 426] on button "Security system" at bounding box center [923, 425] width 115 height 28
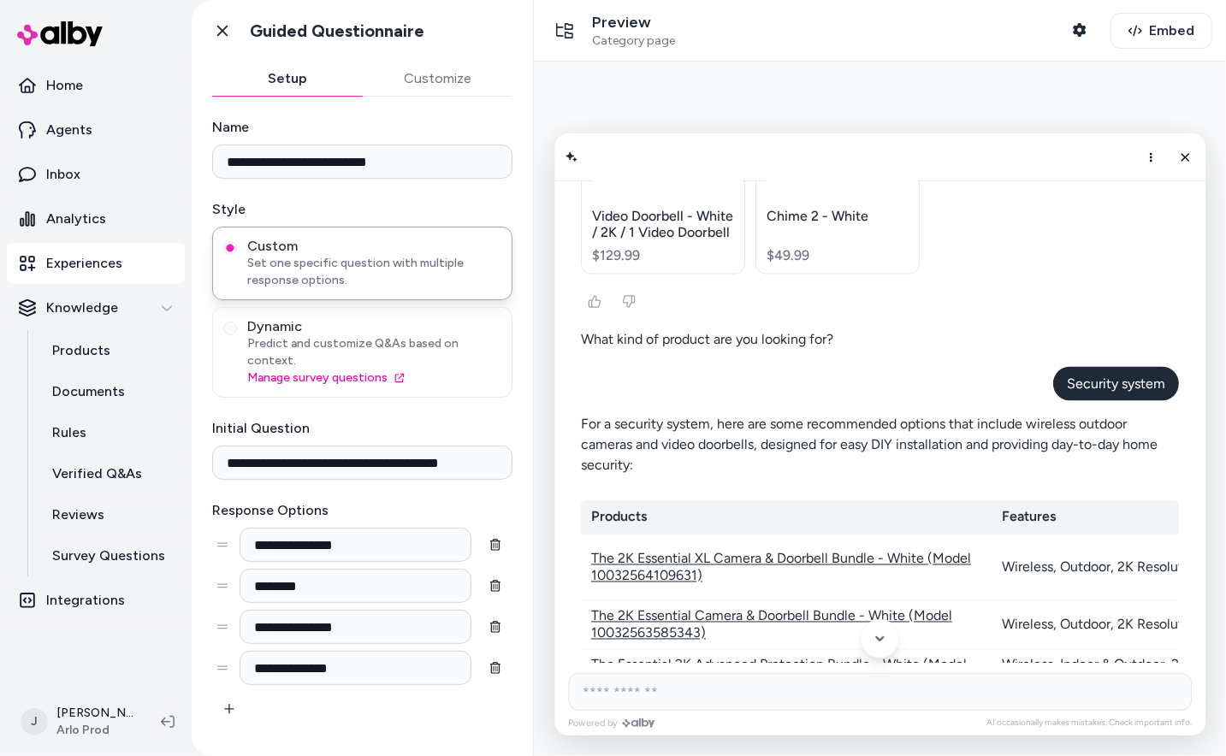
scroll to position [8990, 0]
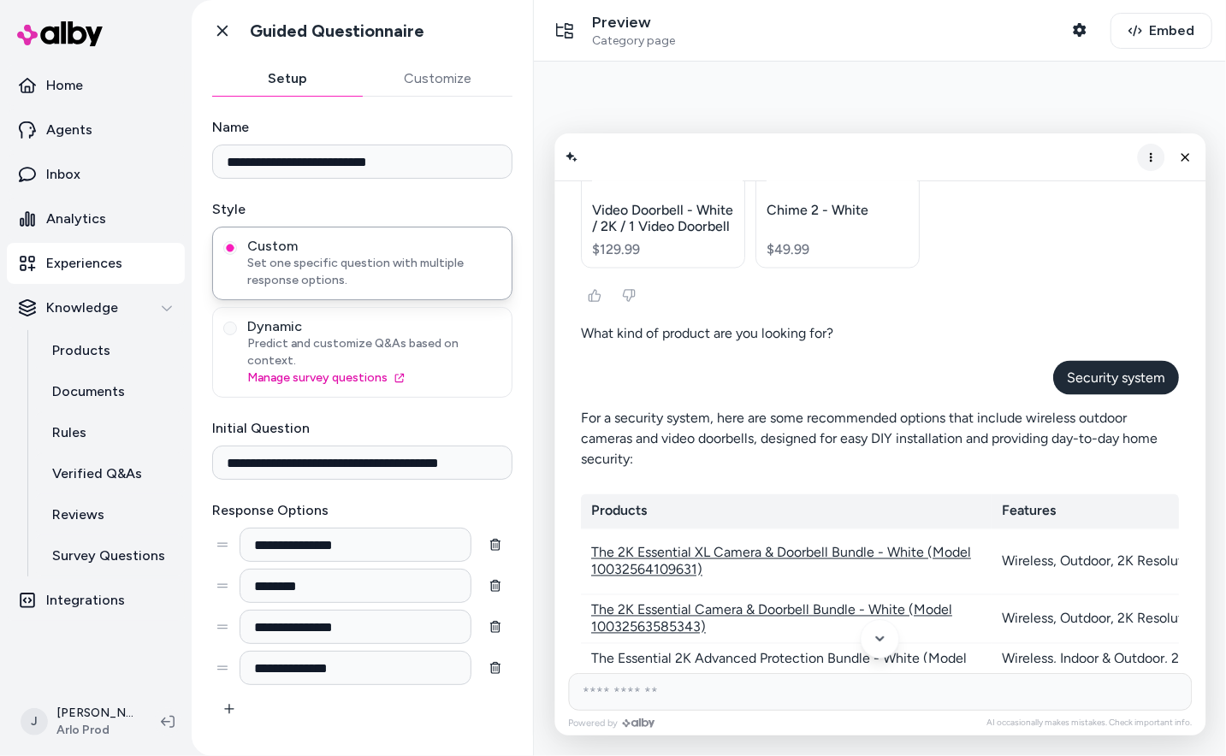
click at [1142, 154] on button "More options" at bounding box center [1149, 156] width 27 height 27
click at [1133, 198] on span "Clear conversation" at bounding box center [1088, 192] width 101 height 15
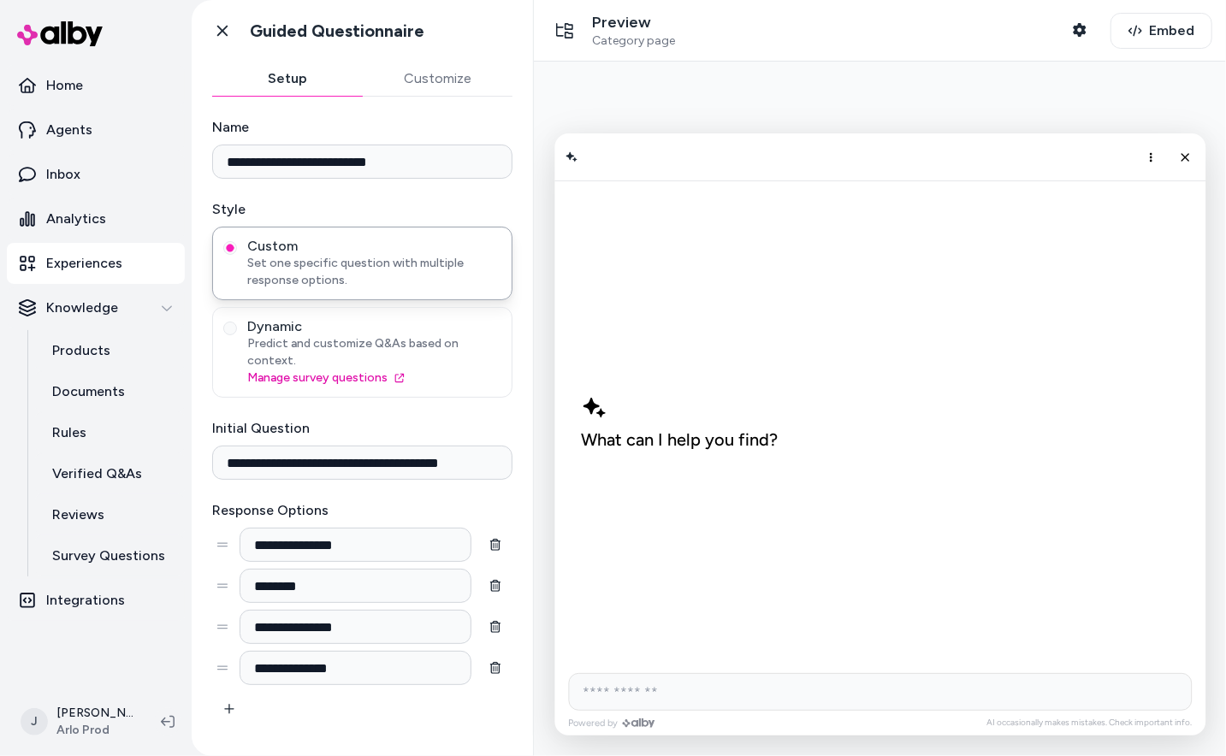
scroll to position [0, 0]
click at [1187, 157] on icon "Close chat" at bounding box center [1184, 156] width 15 height 15
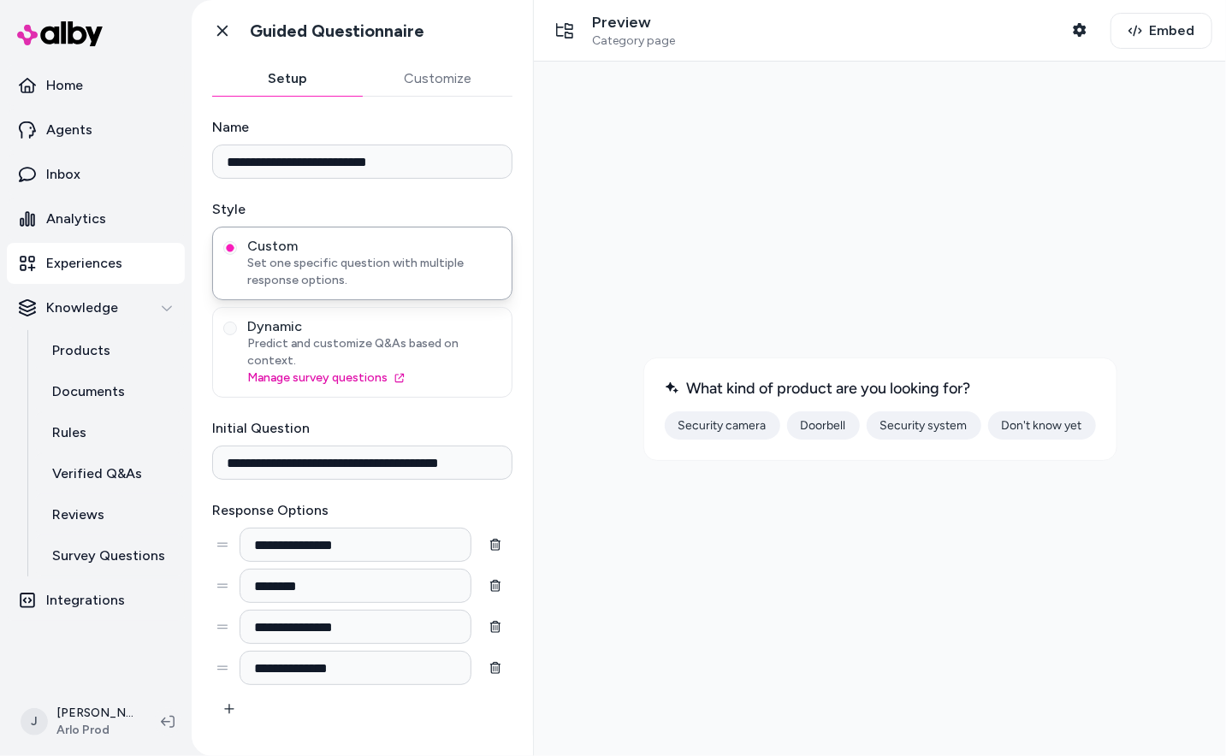
click at [722, 430] on button "Security camera" at bounding box center [721, 425] width 115 height 28
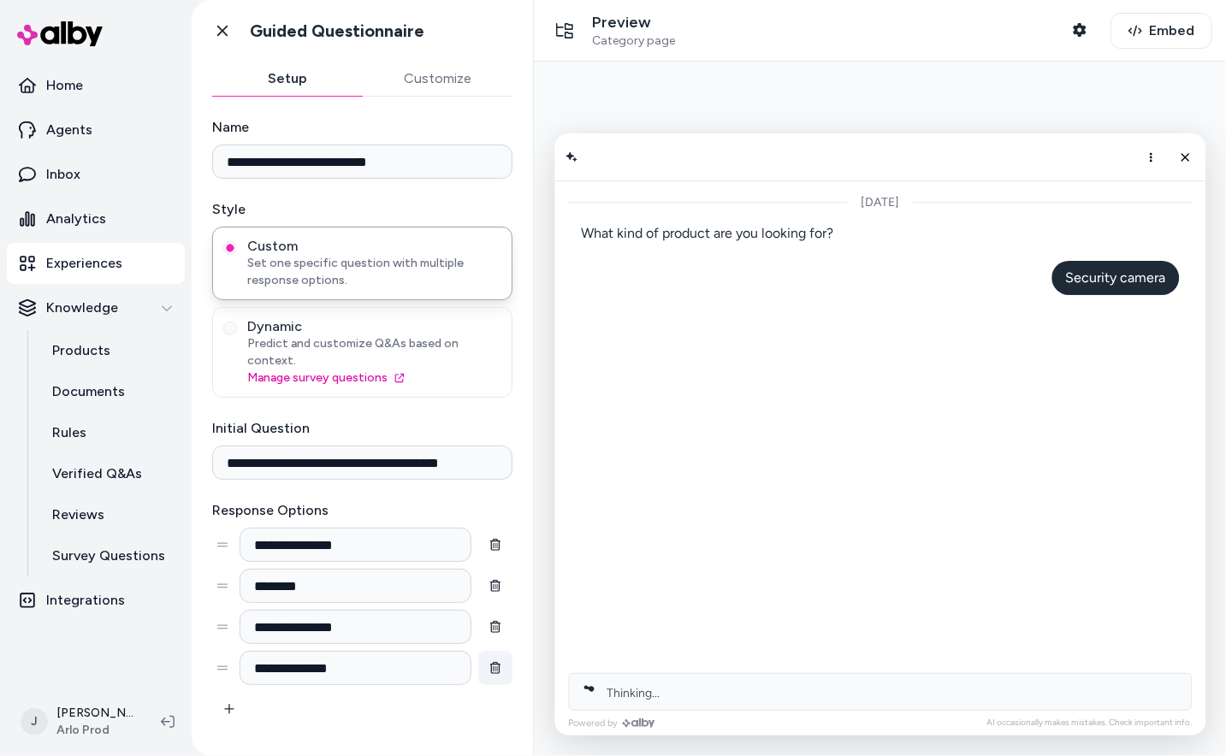
click at [493, 662] on icon "button" at bounding box center [495, 668] width 12 height 12
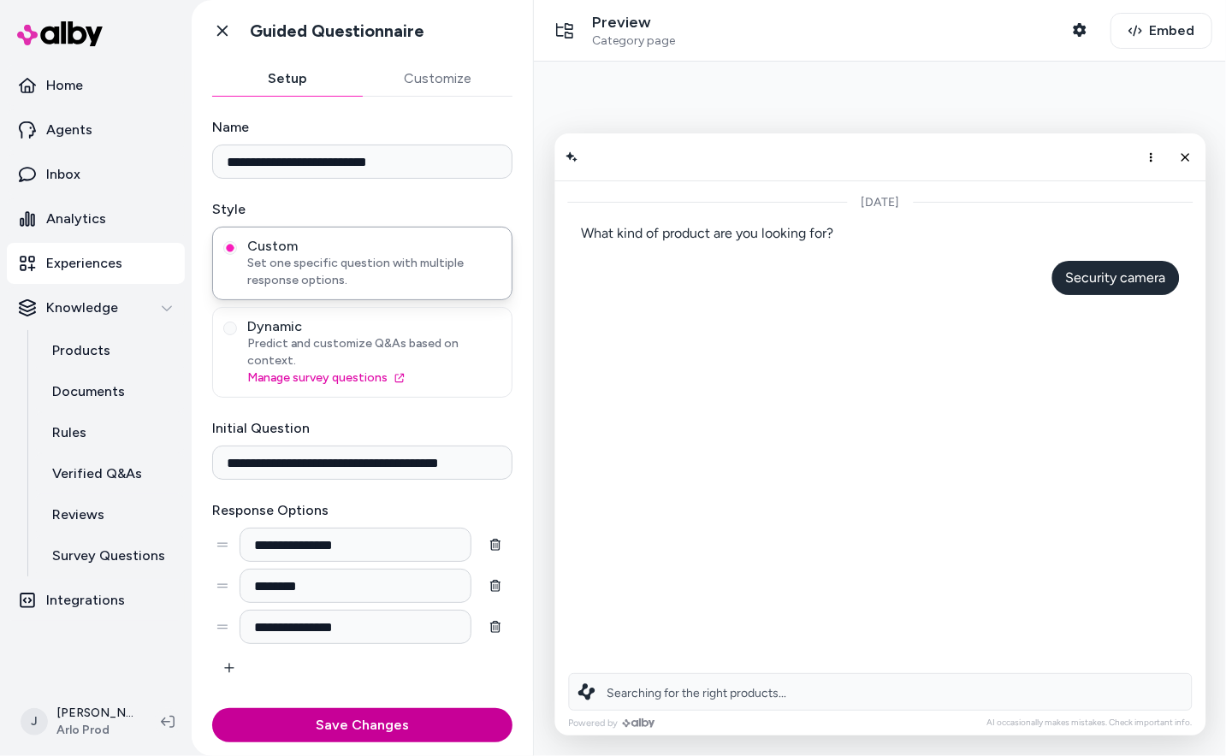
click at [401, 727] on button "Save Changes" at bounding box center [362, 725] width 300 height 34
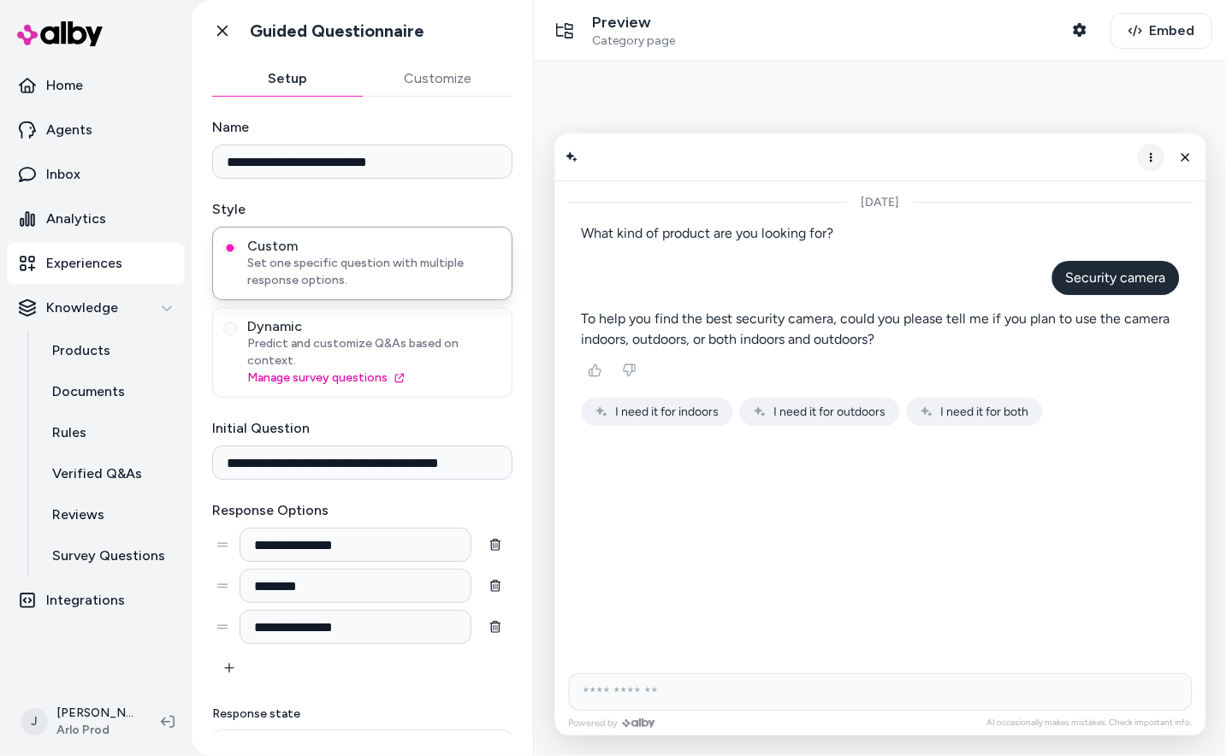
click at [1151, 162] on icon "More options" at bounding box center [1150, 157] width 14 height 14
click at [1118, 199] on button "Clear conversation" at bounding box center [1081, 192] width 163 height 28
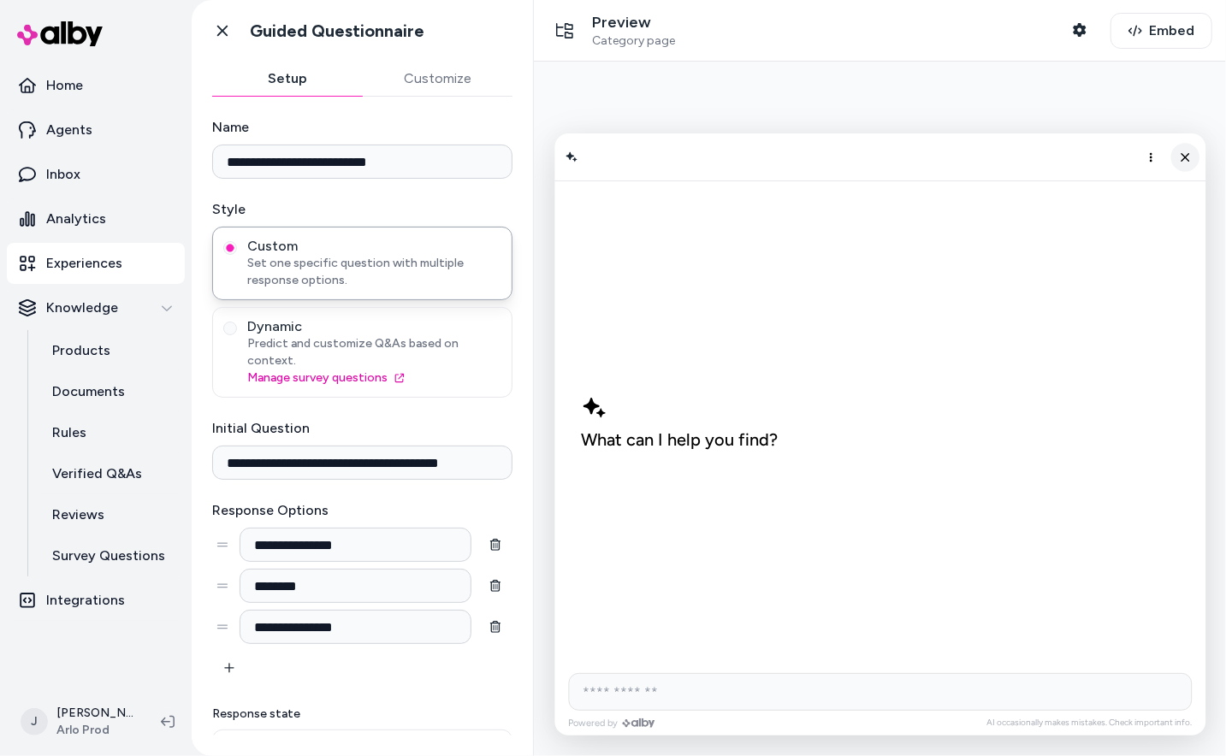
click at [1178, 156] on icon "Close chat" at bounding box center [1184, 156] width 15 height 15
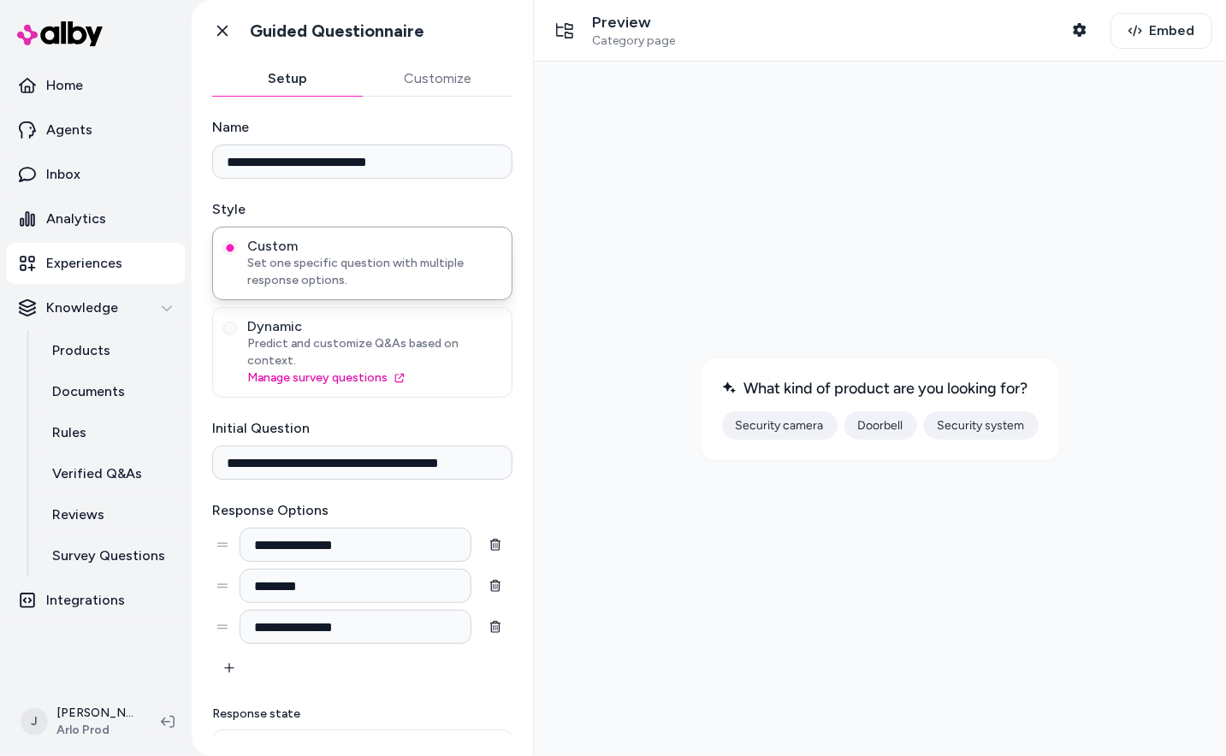
click at [988, 418] on button "Security system" at bounding box center [980, 425] width 115 height 28
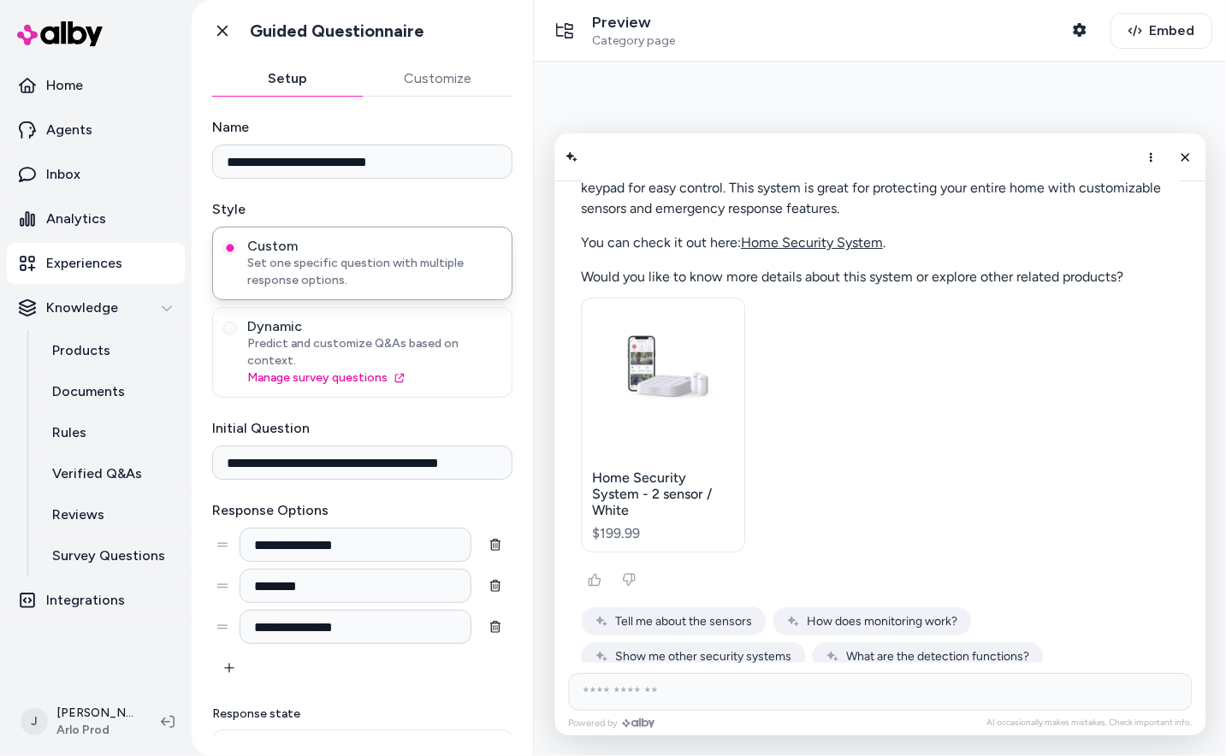
scroll to position [184, 0]
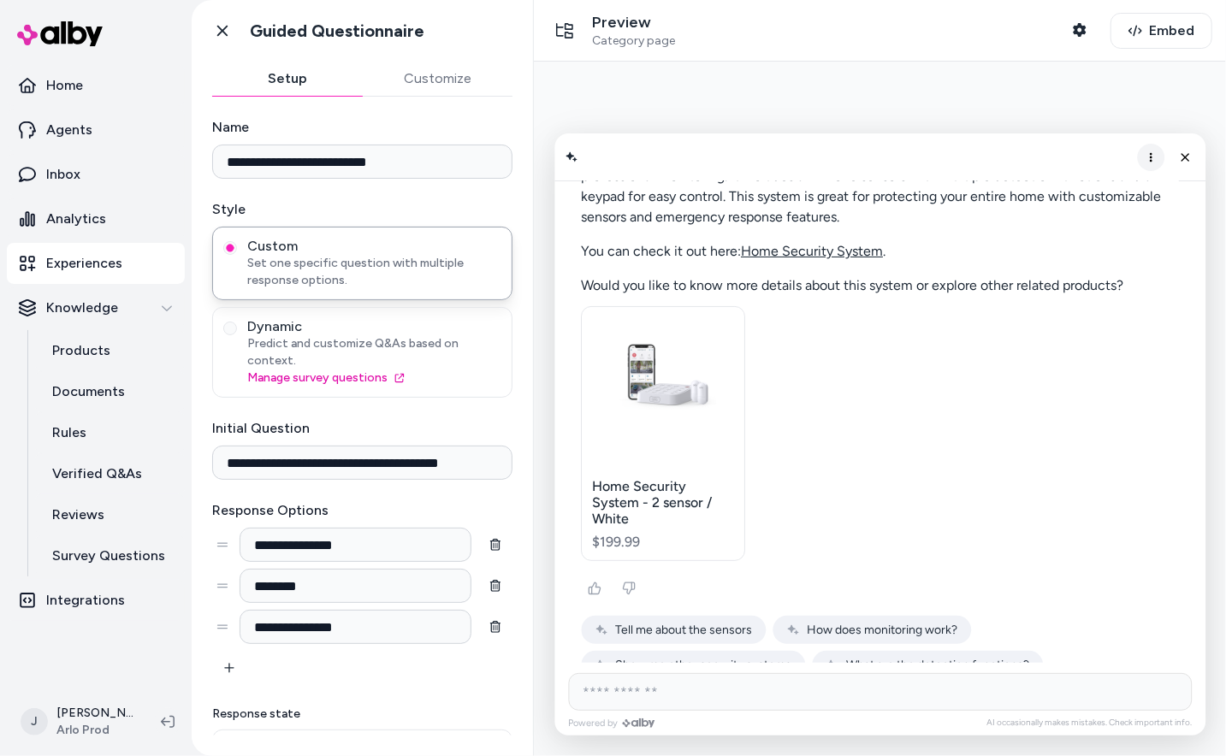
click at [1146, 148] on button "More options" at bounding box center [1149, 156] width 27 height 27
click at [1122, 190] on span "Clear conversation" at bounding box center [1088, 192] width 101 height 15
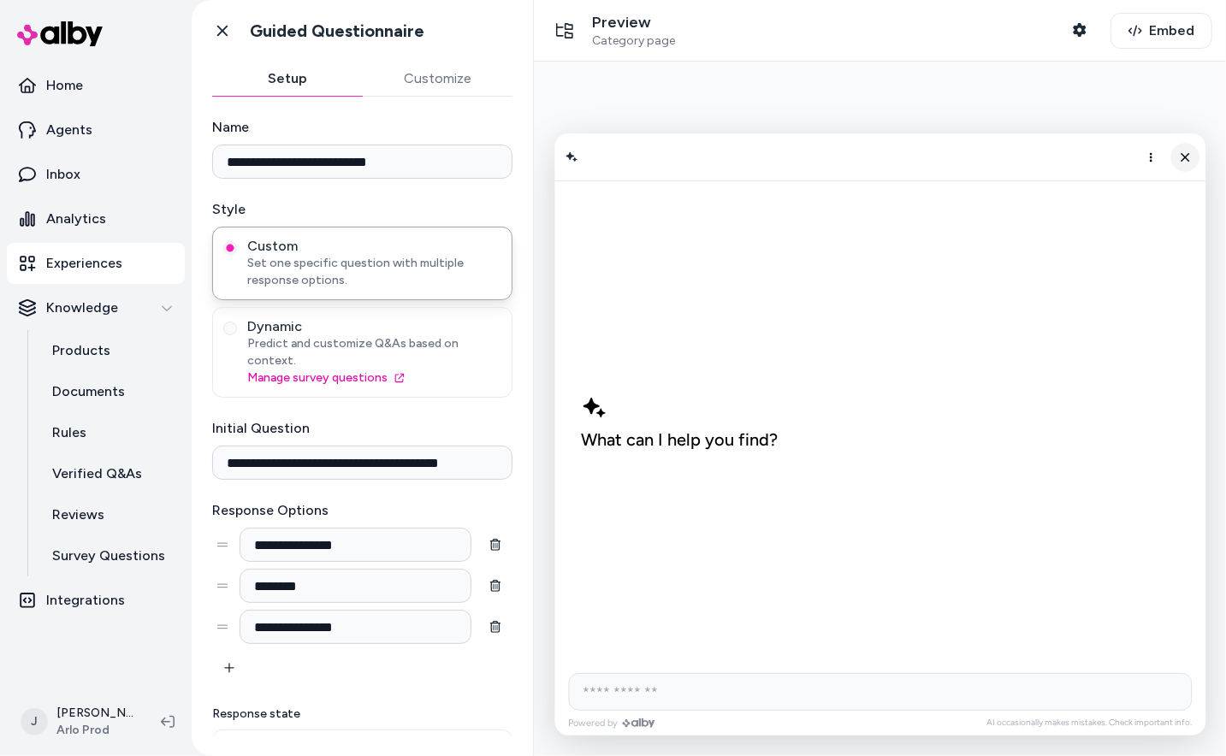
click at [1190, 158] on icon "Close chat" at bounding box center [1184, 156] width 15 height 15
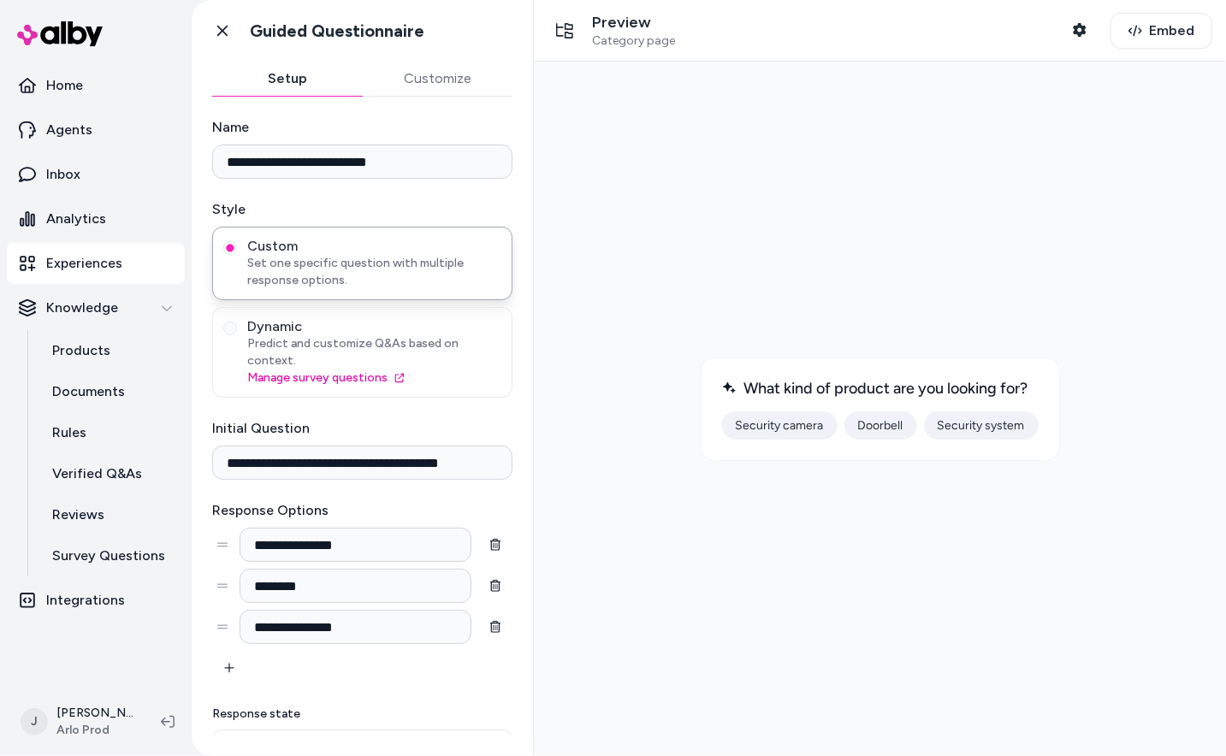
click at [873, 429] on button "Doorbell" at bounding box center [879, 425] width 73 height 28
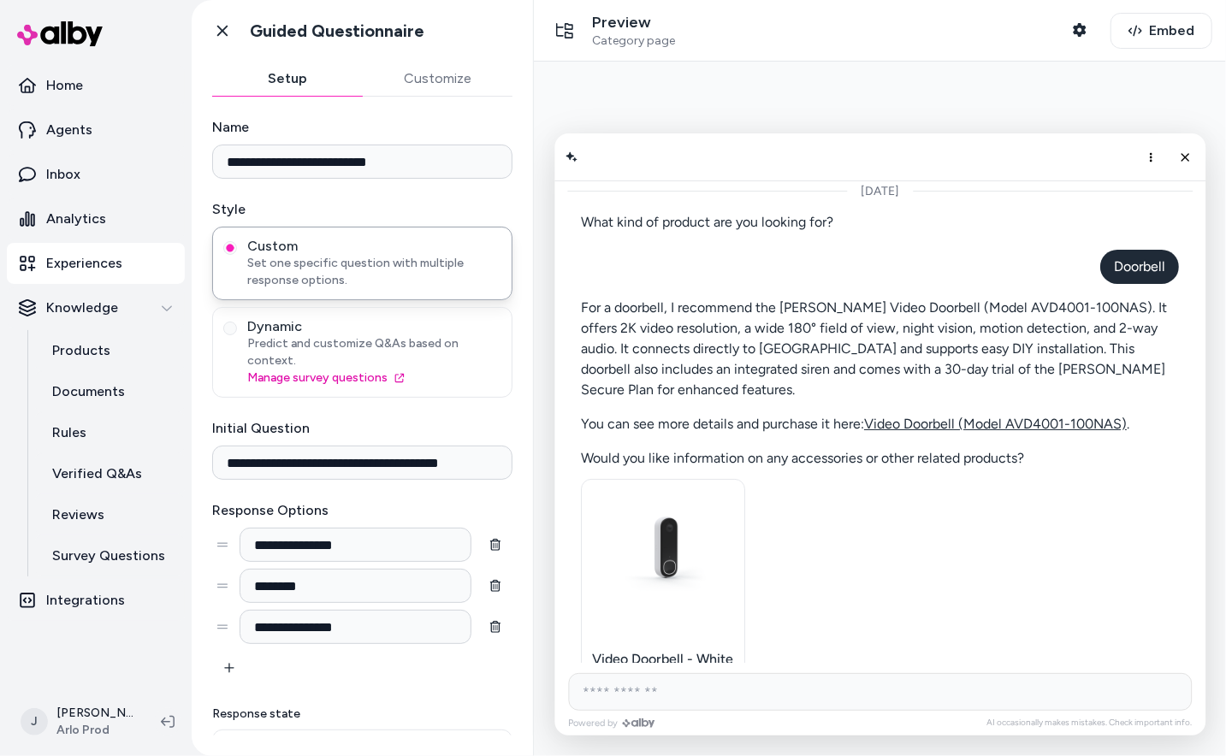
scroll to position [10, 0]
click at [1178, 163] on button "Close chat" at bounding box center [1183, 156] width 29 height 29
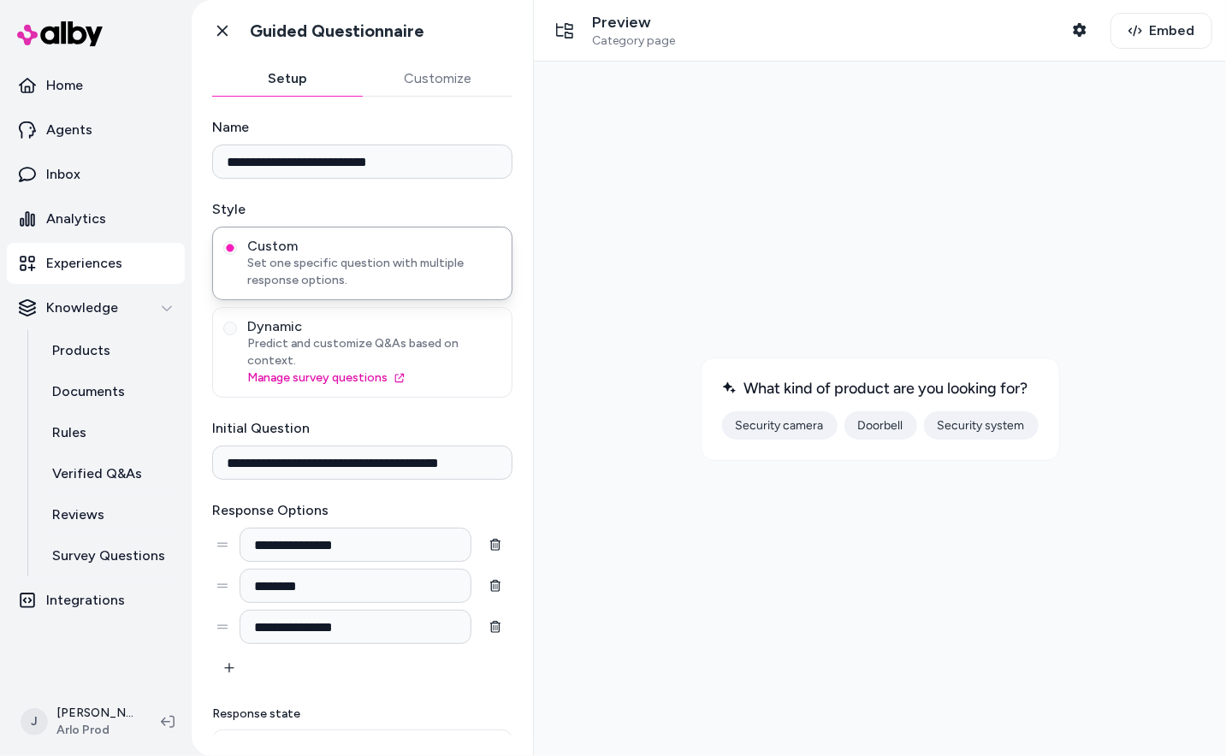
click at [884, 419] on button "Doorbell" at bounding box center [879, 425] width 73 height 28
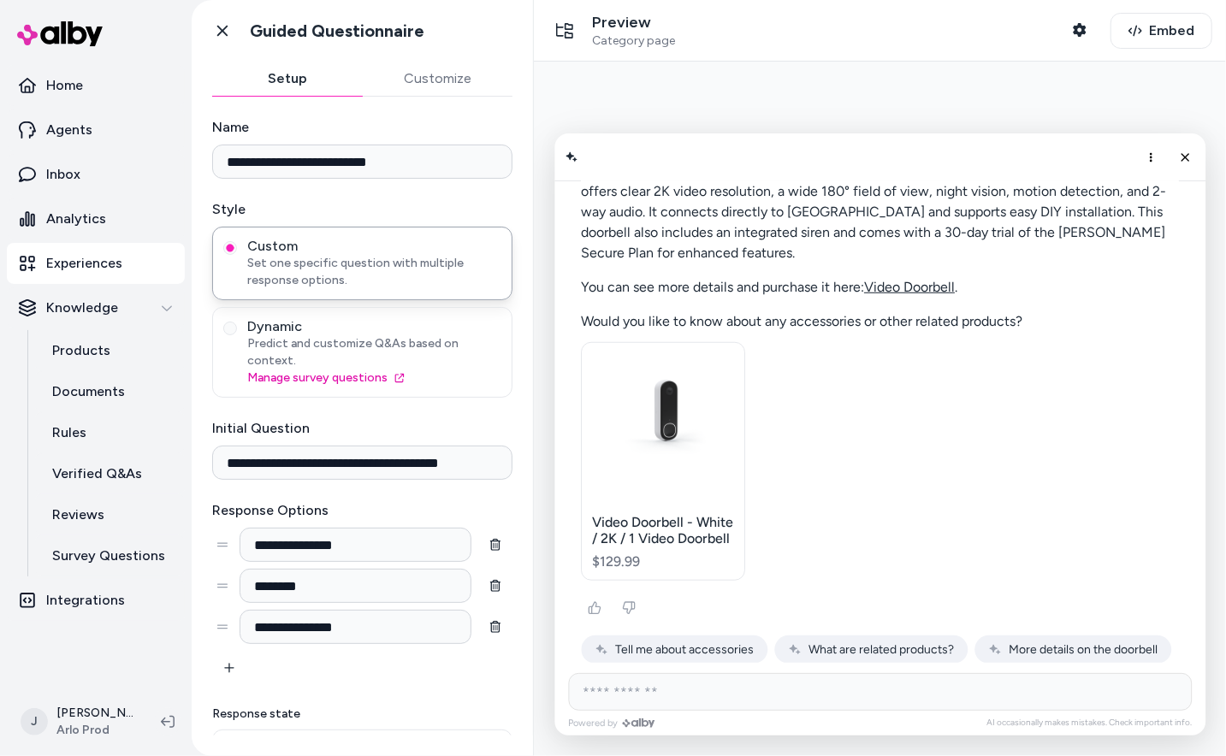
scroll to position [710, 0]
click at [1187, 163] on button "Close chat" at bounding box center [1183, 156] width 29 height 29
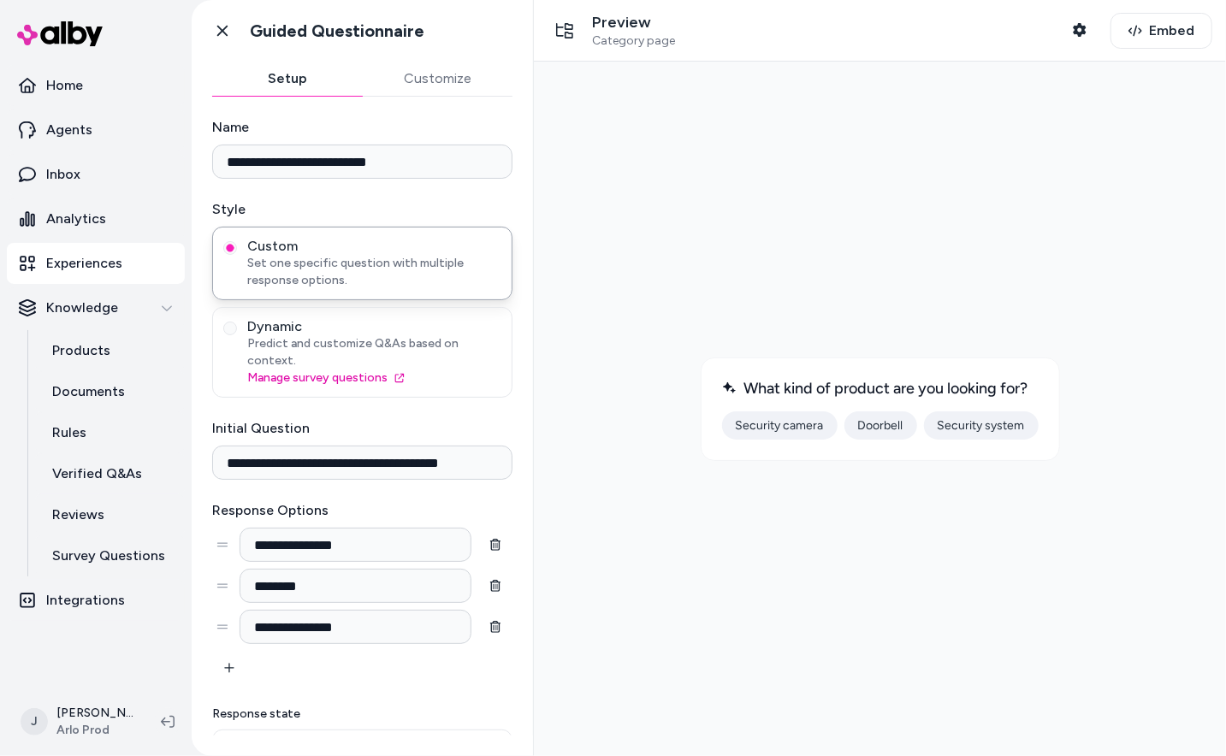
click at [763, 431] on button "Security camera" at bounding box center [778, 425] width 115 height 28
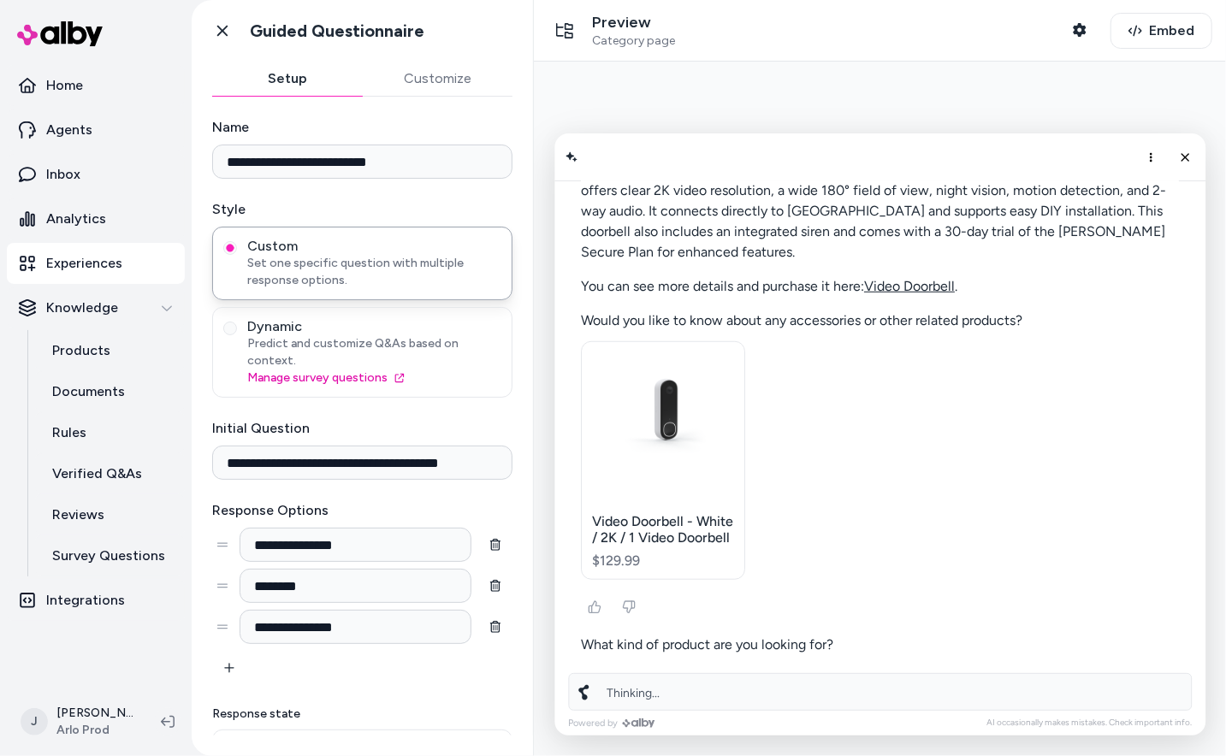
scroll to position [766, 0]
